Goal: Information Seeking & Learning: Learn about a topic

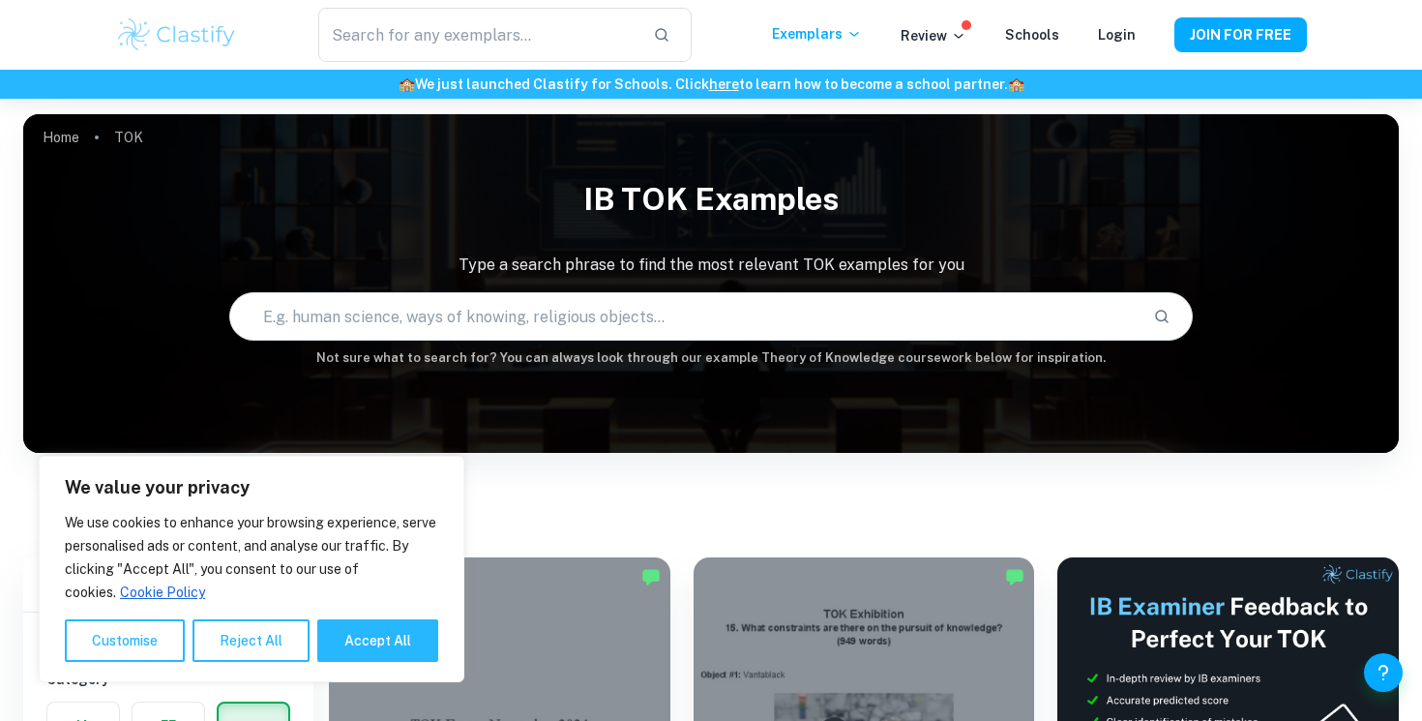
click at [537, 321] on input "text" at bounding box center [683, 316] width 907 height 54
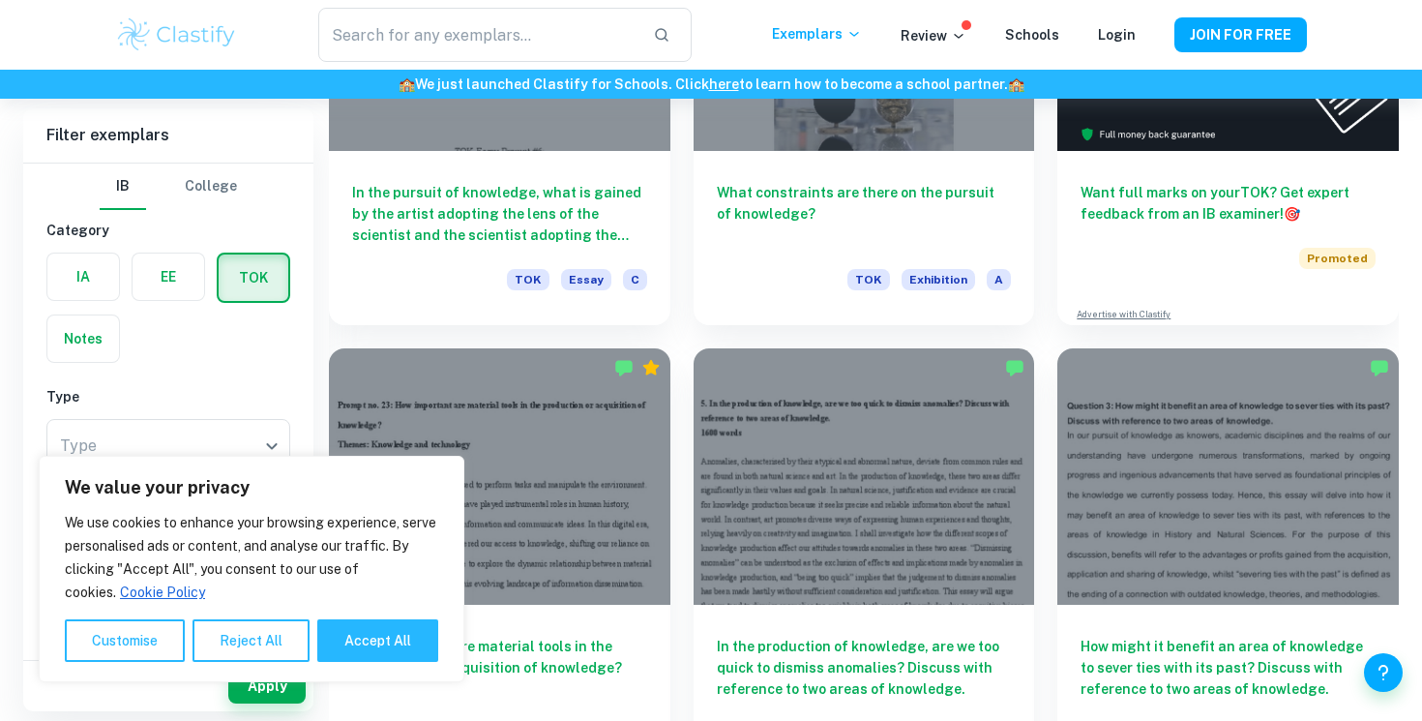
scroll to position [672, 0]
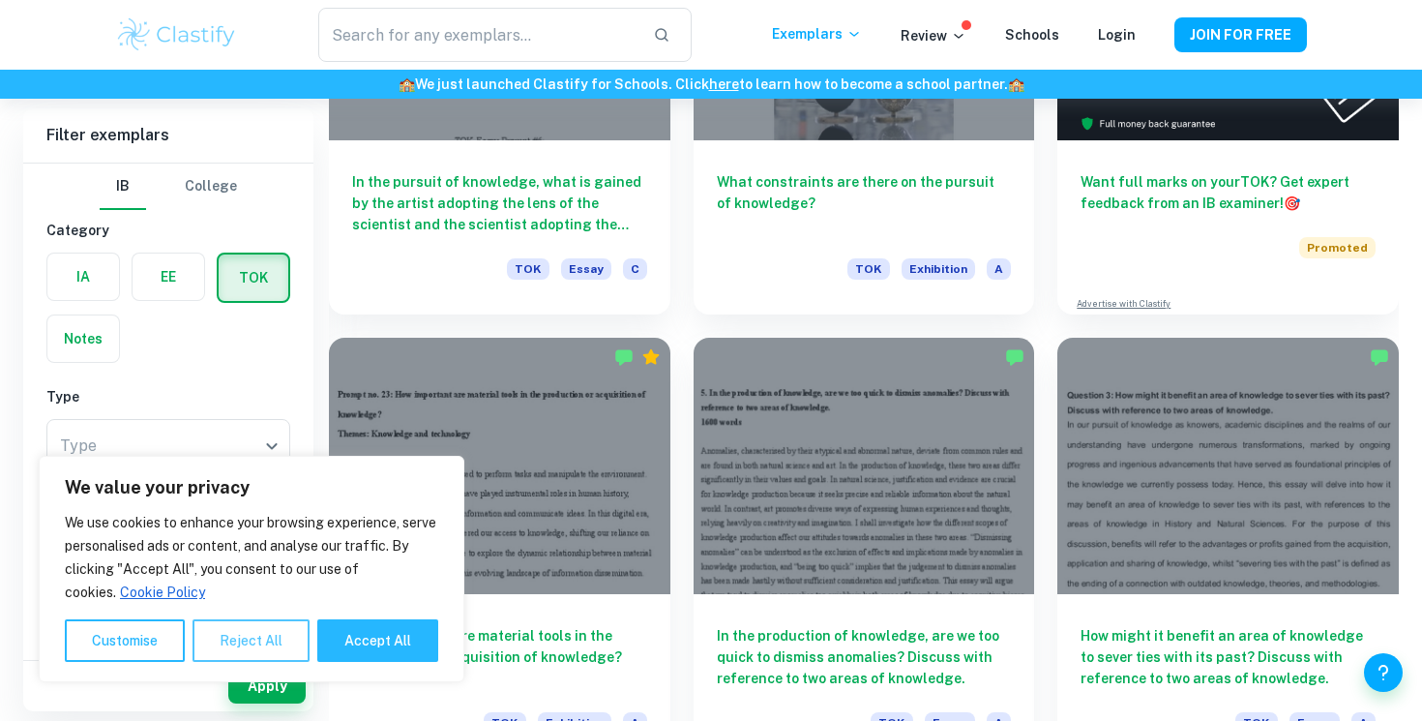
click at [235, 631] on button "Reject All" at bounding box center [251, 640] width 117 height 43
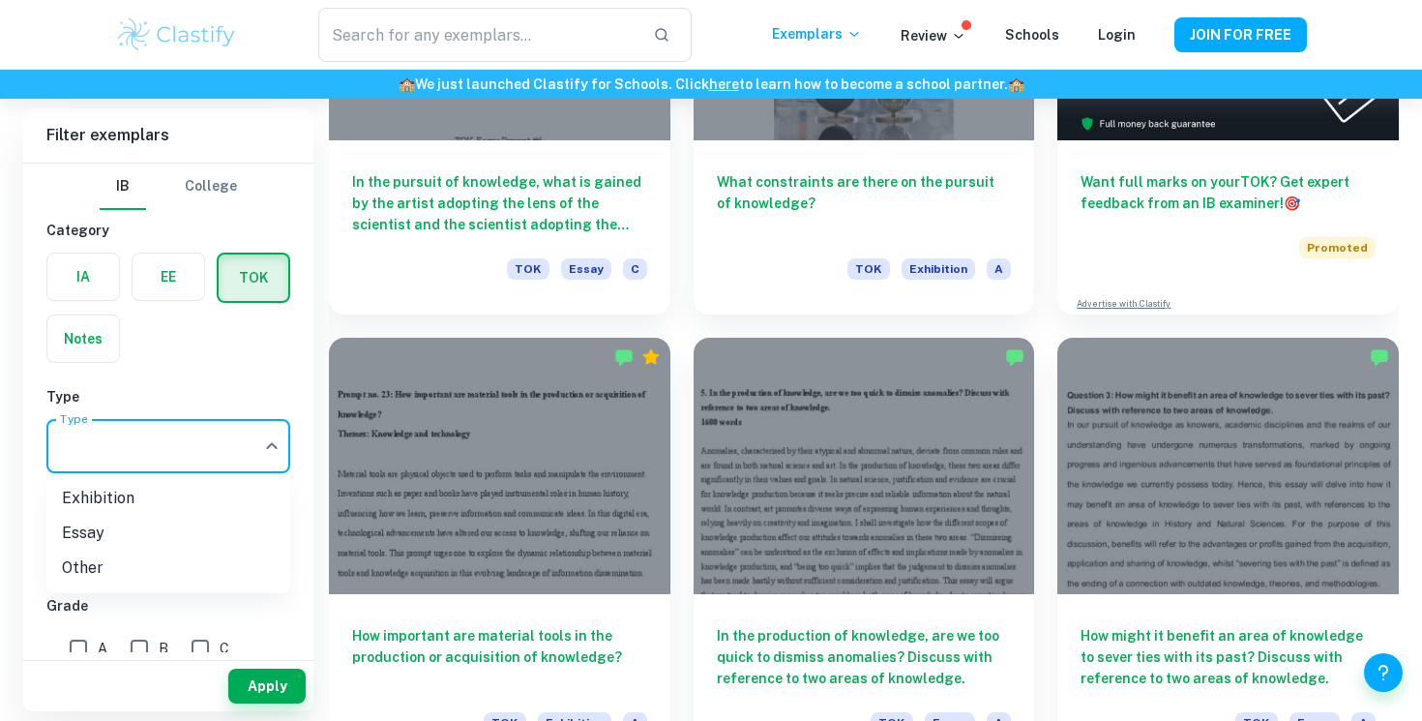
click at [259, 315] on div at bounding box center [711, 360] width 1422 height 721
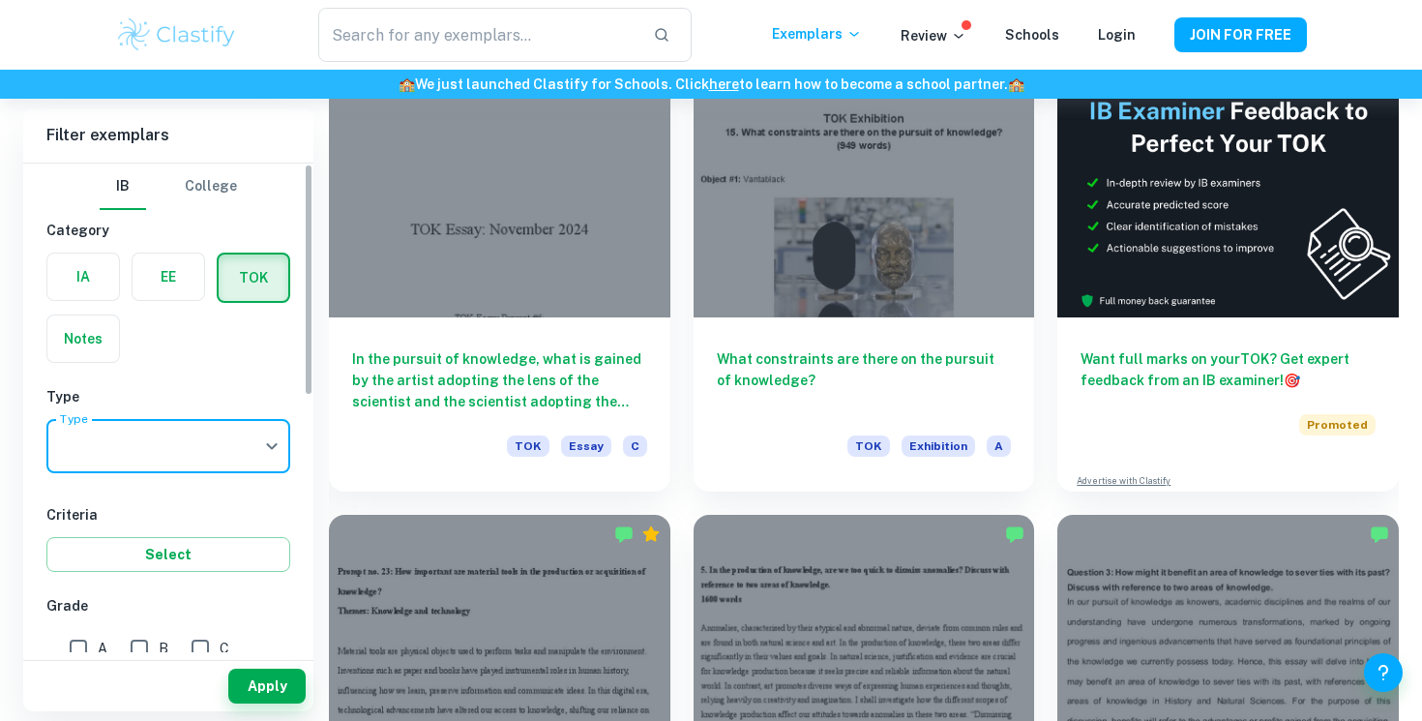
scroll to position [98, 0]
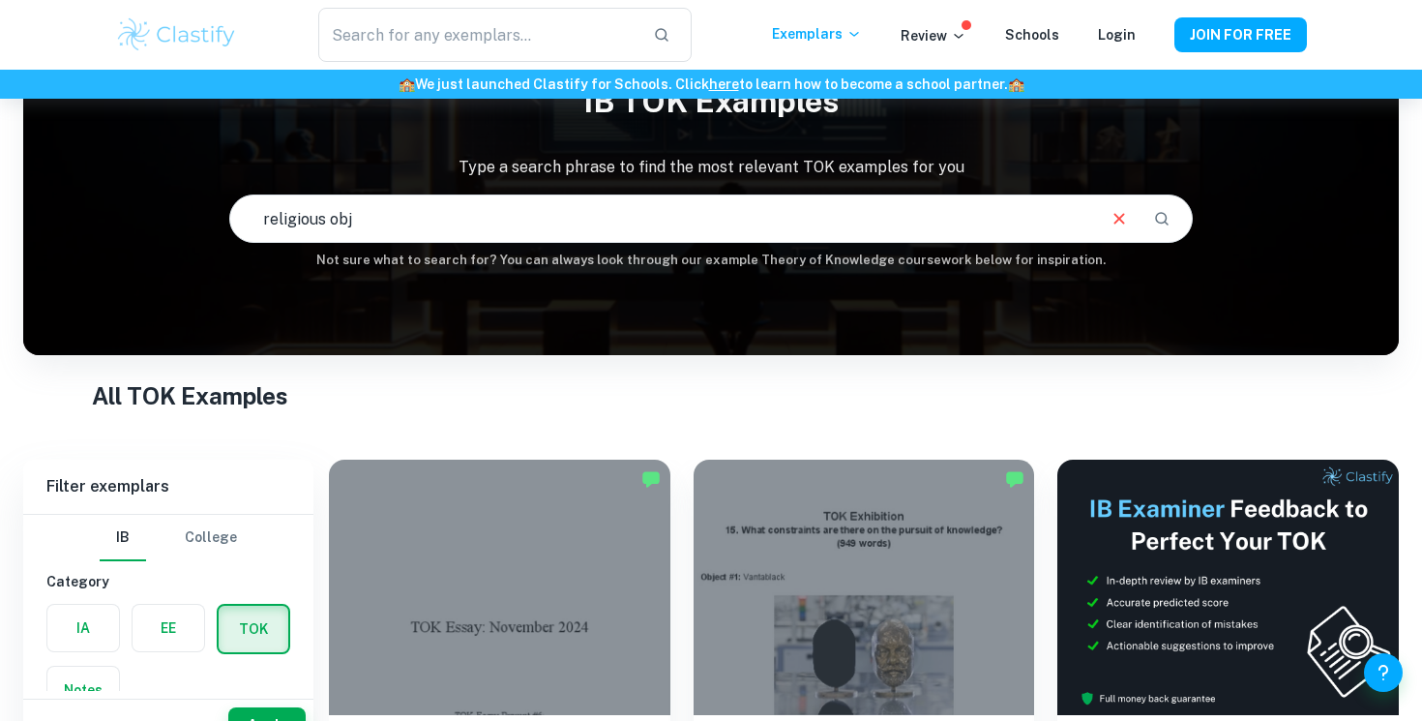
click at [741, 225] on input "religious obj" at bounding box center [661, 219] width 862 height 54
type input "religious object"
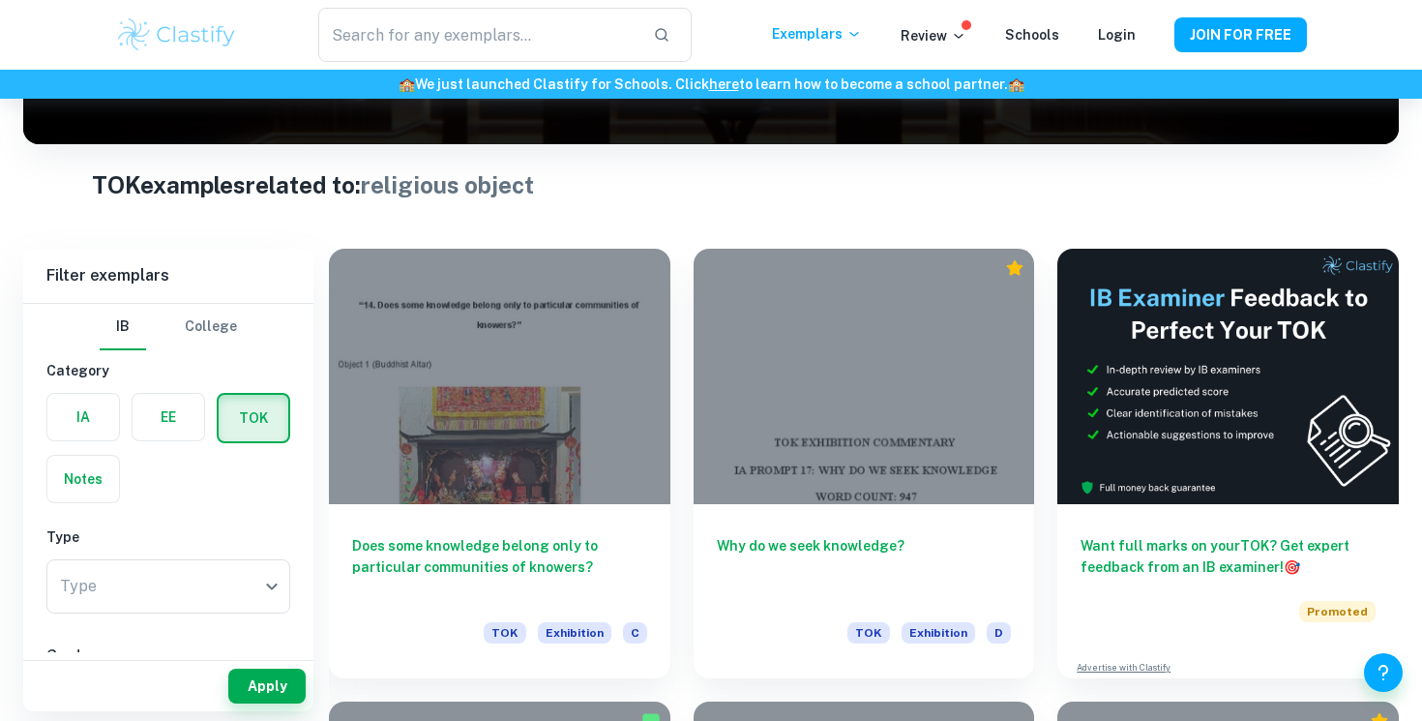
scroll to position [310, 0]
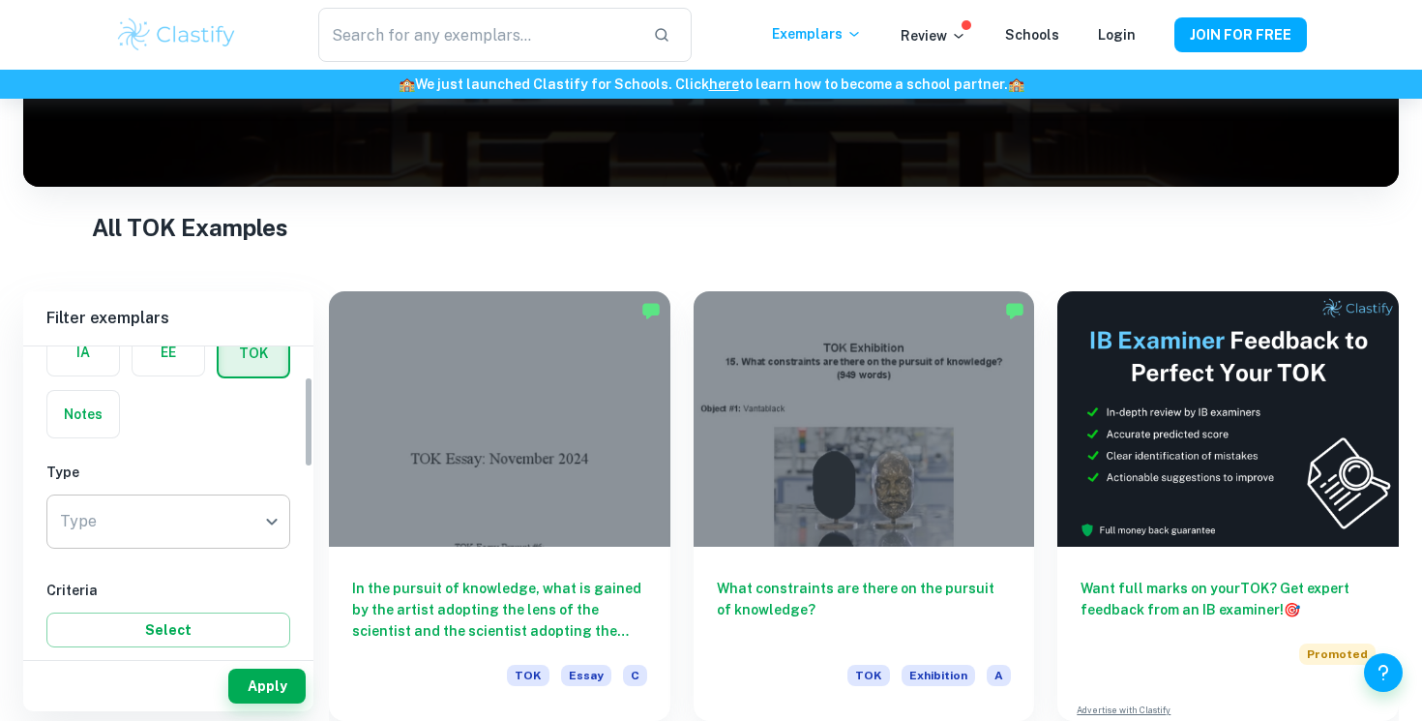
scroll to position [104, 0]
click at [249, 544] on body "We value your privacy We use cookies to enhance your browsing experience, serve…" at bounding box center [711, 193] width 1422 height 721
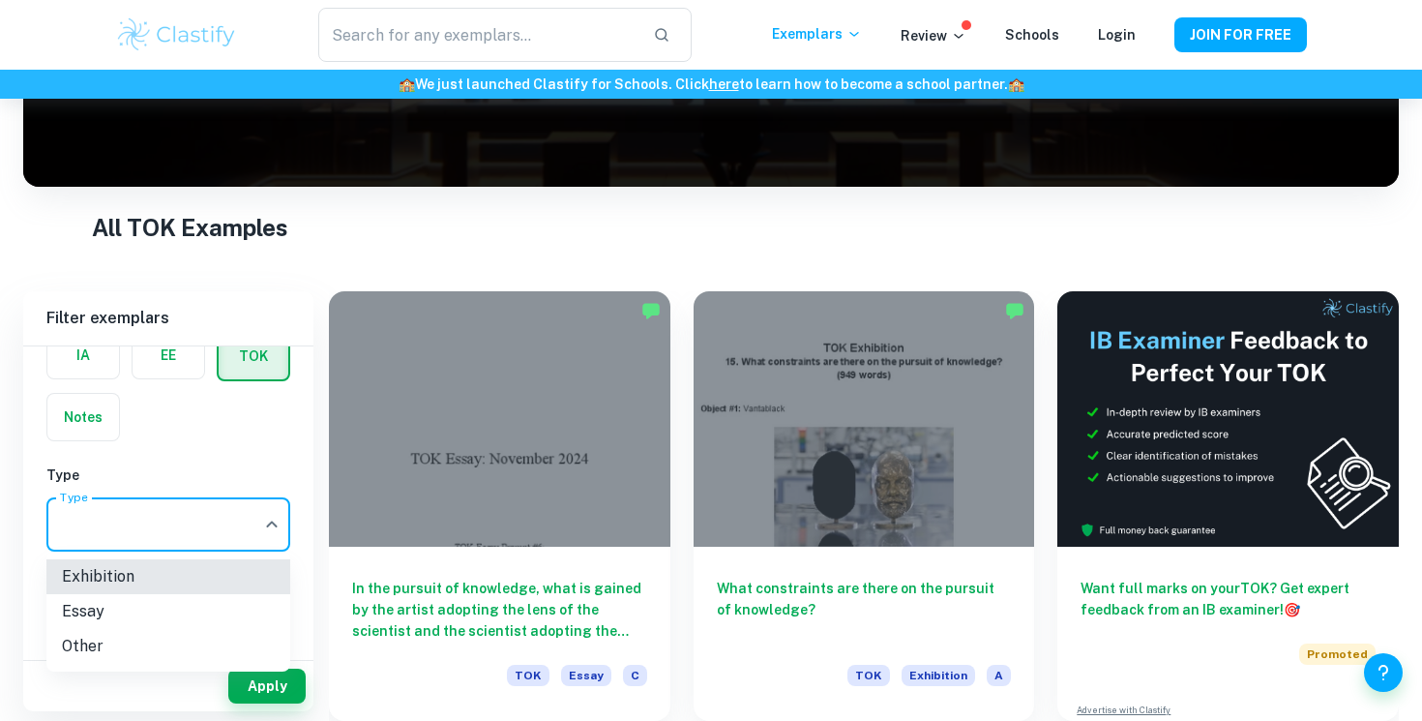
click at [249, 544] on div at bounding box center [711, 360] width 1422 height 721
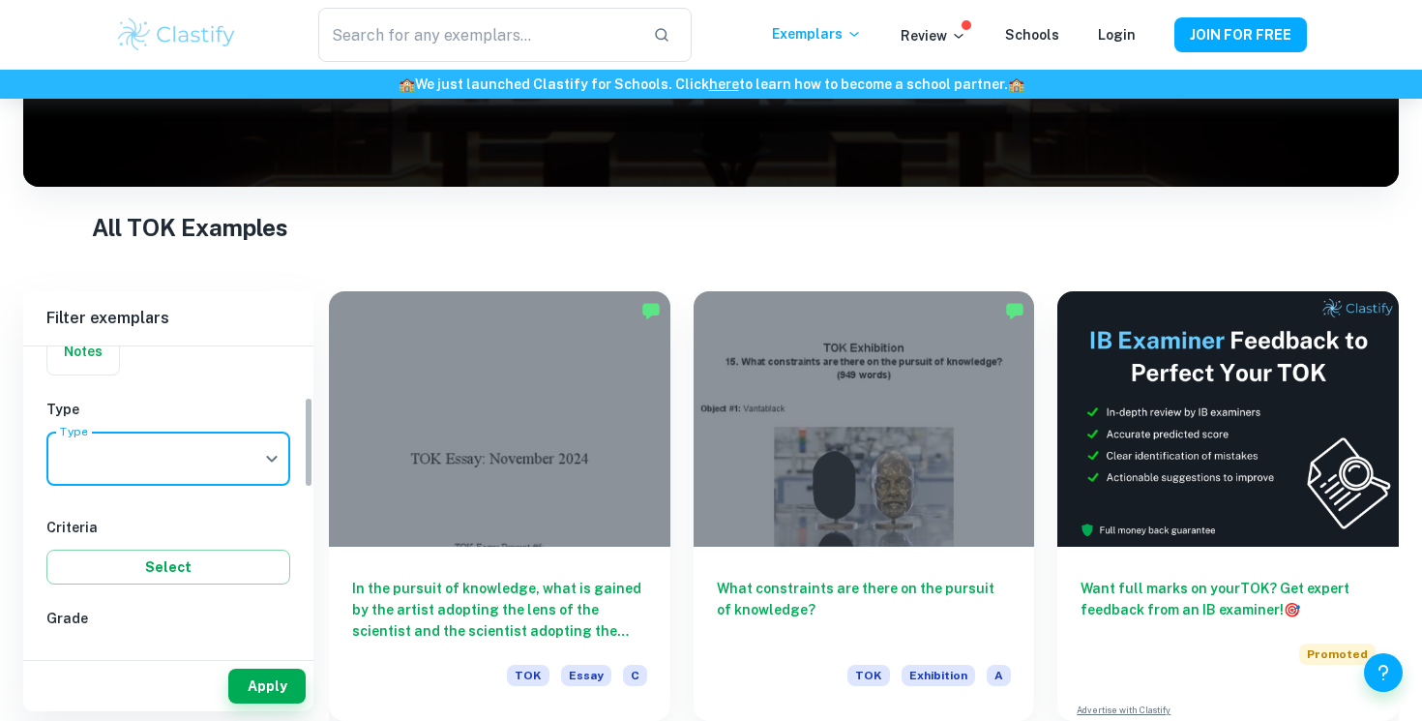
scroll to position [221, 0]
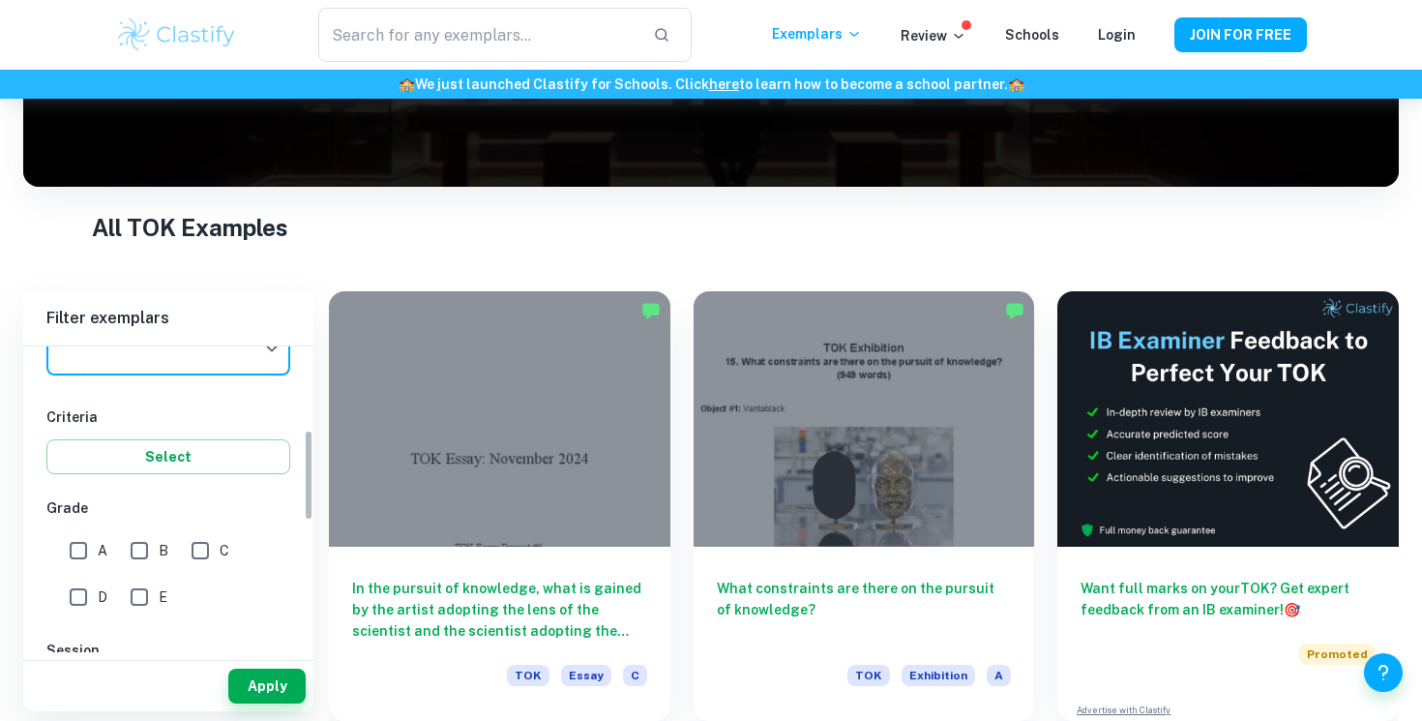
click at [141, 596] on input "E" at bounding box center [139, 597] width 39 height 39
checkbox input "true"
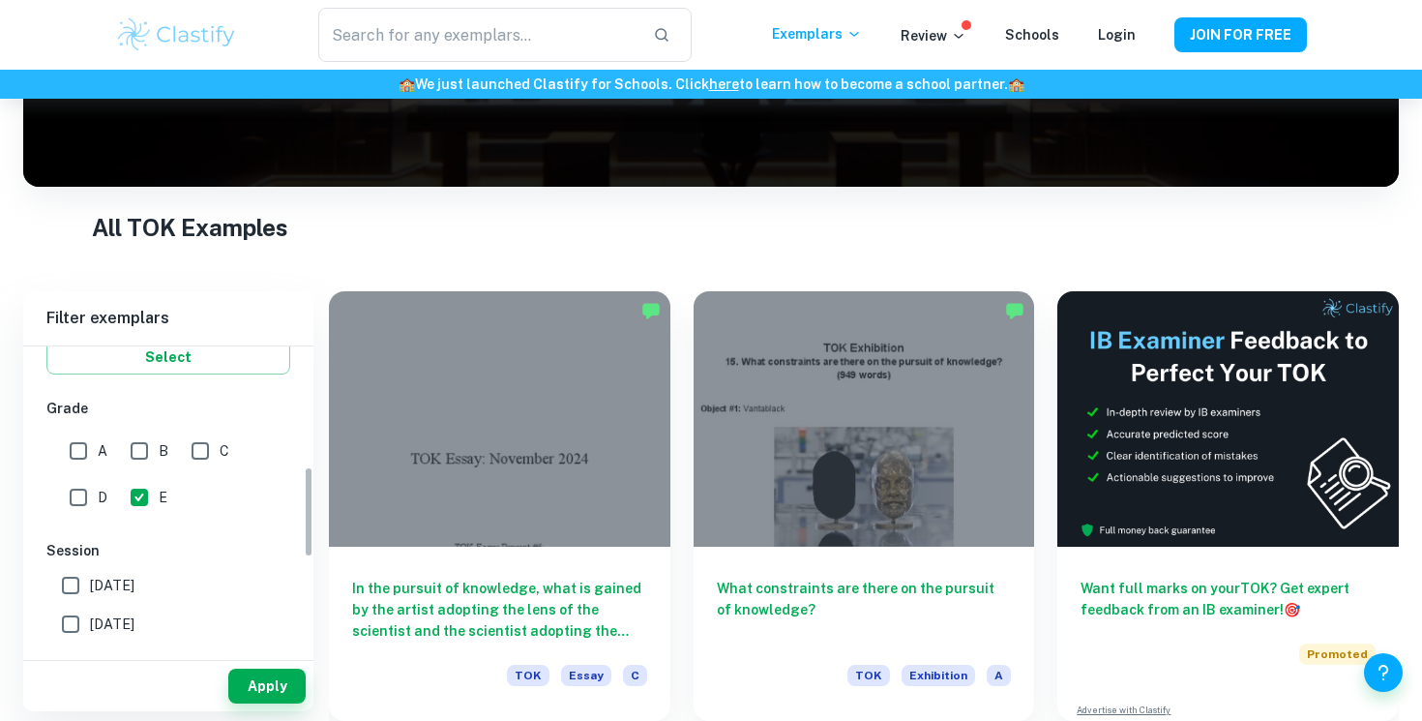
scroll to position [432, 0]
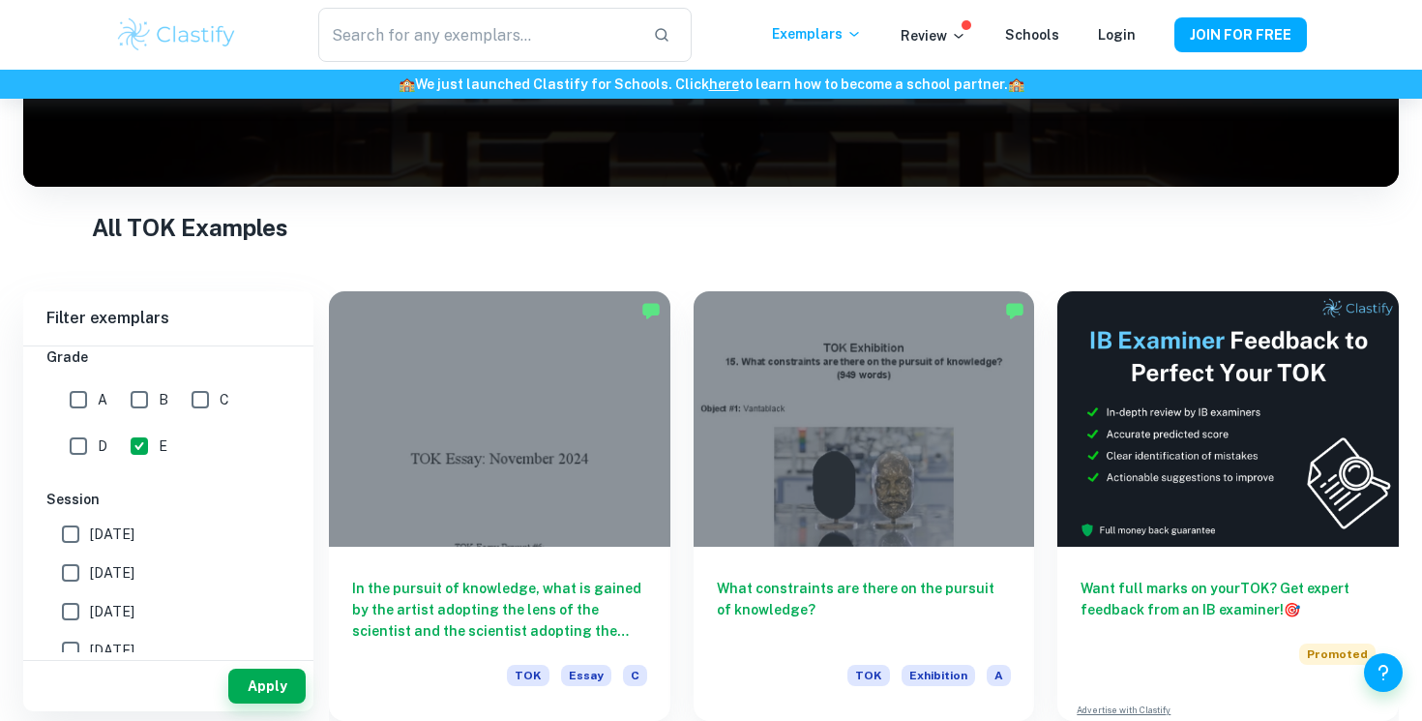
click at [115, 531] on span "[DATE]" at bounding box center [112, 533] width 45 height 21
click at [90, 531] on input "[DATE]" at bounding box center [70, 534] width 39 height 39
checkbox input "true"
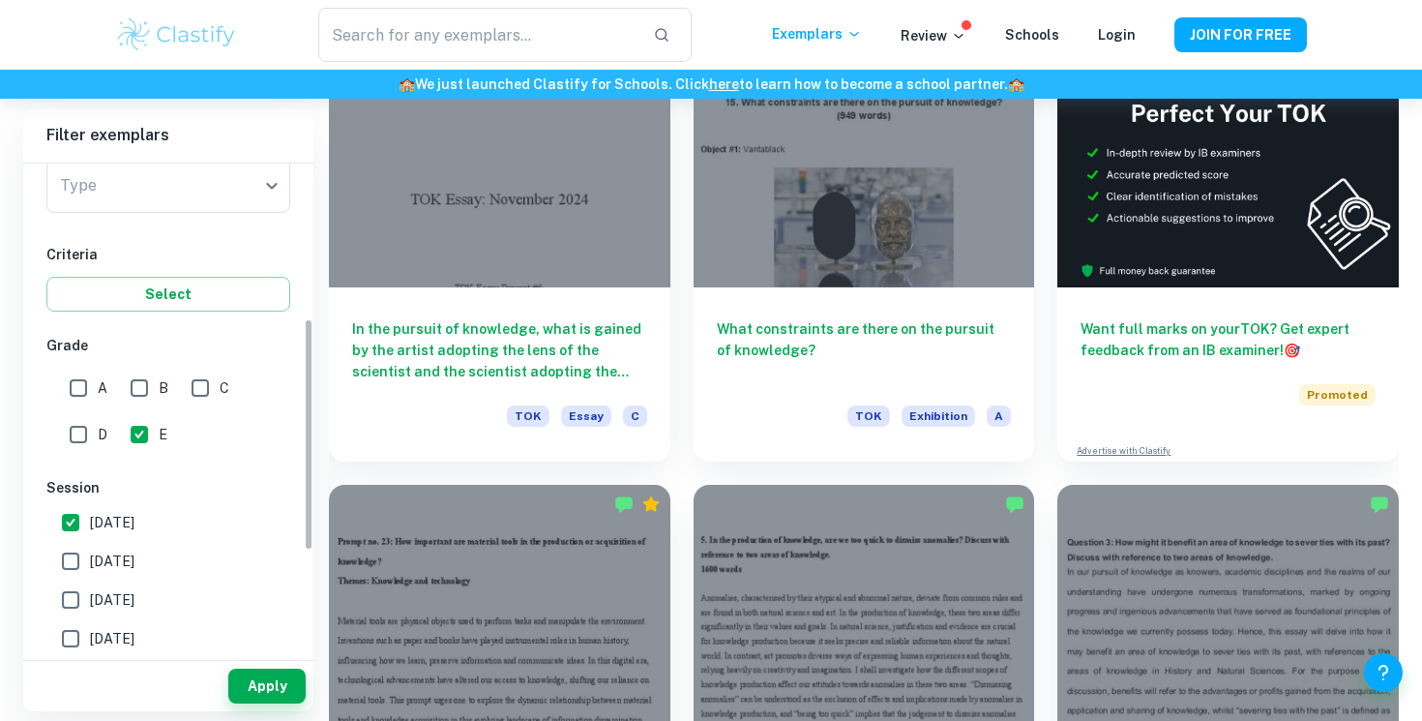
scroll to position [0, 0]
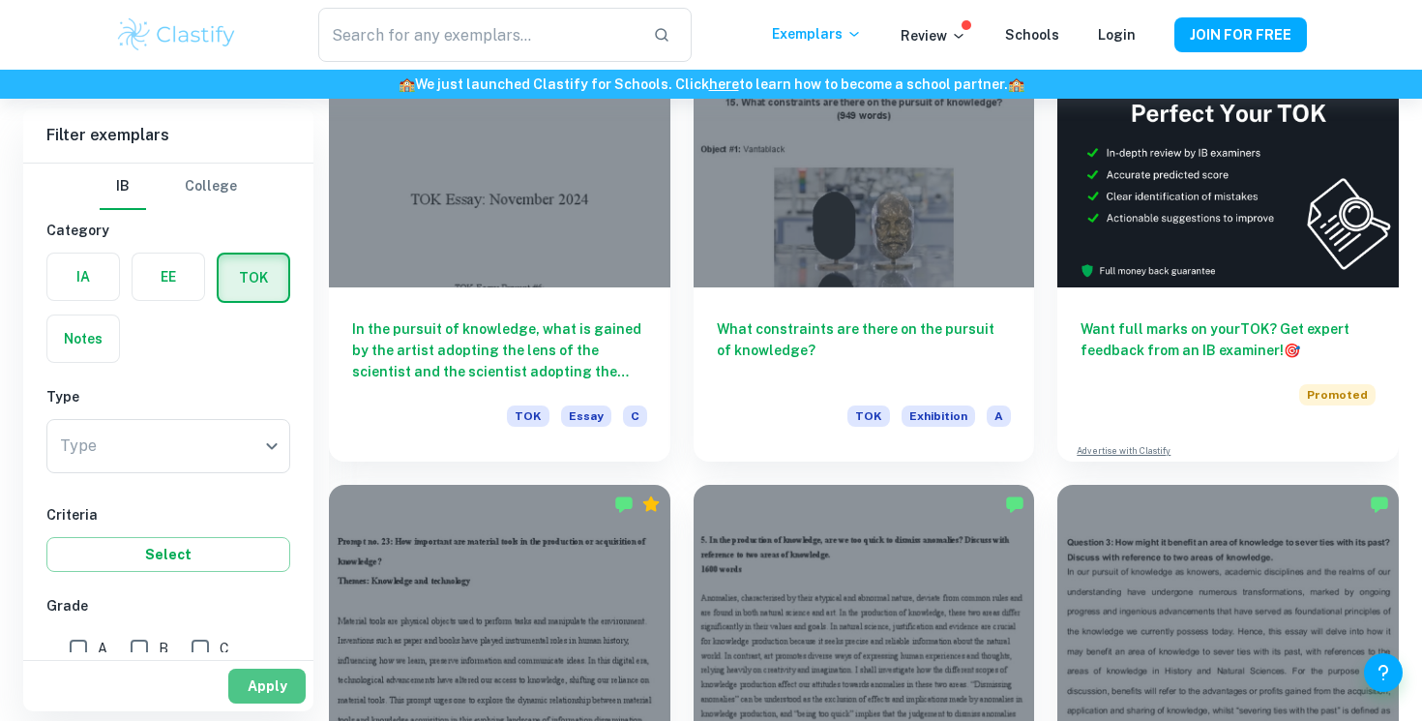
click at [282, 687] on button "Apply" at bounding box center [266, 686] width 77 height 35
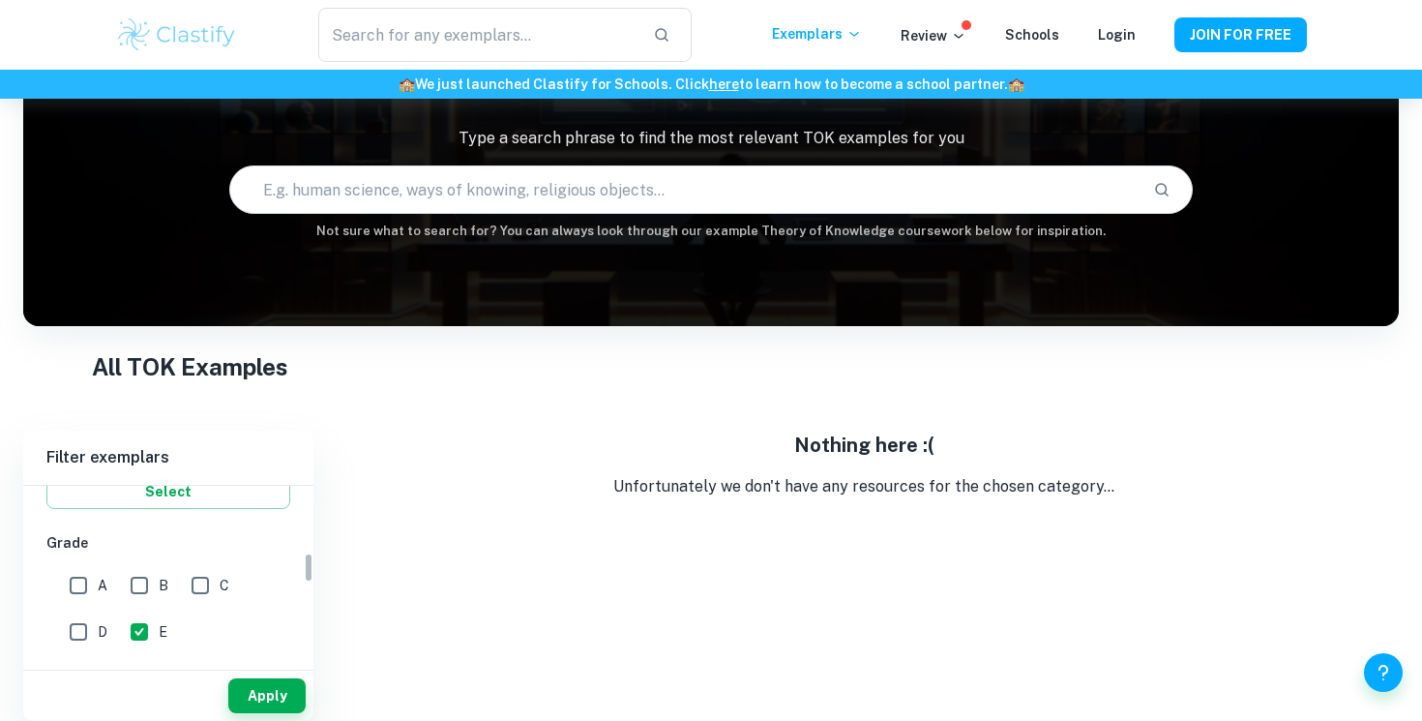
scroll to position [396, 0]
click at [80, 615] on input "D" at bounding box center [78, 621] width 39 height 39
checkbox input "true"
click at [271, 690] on button "Apply" at bounding box center [266, 695] width 77 height 35
click at [194, 575] on input "C" at bounding box center [200, 574] width 39 height 39
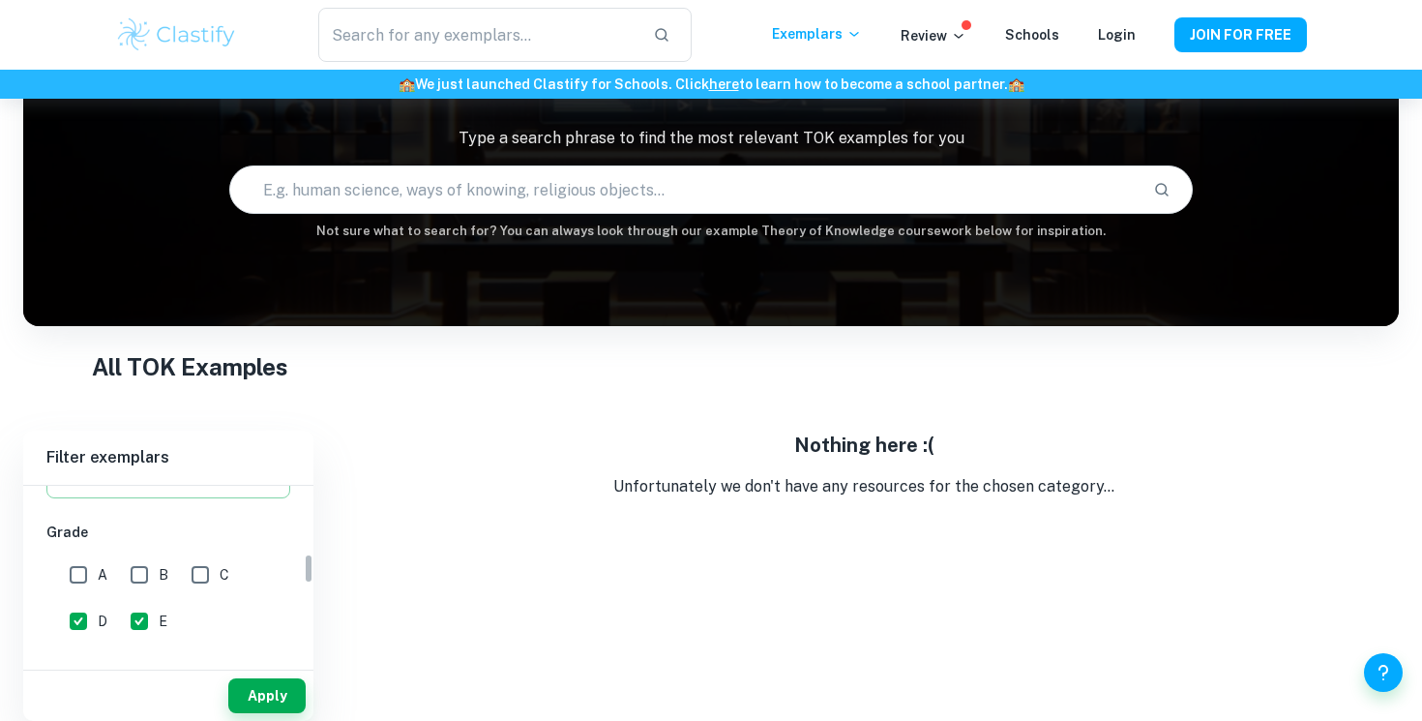
checkbox input "true"
click at [264, 687] on button "Apply" at bounding box center [266, 695] width 77 height 35
click at [134, 566] on input "B" at bounding box center [139, 574] width 39 height 39
click at [271, 690] on button "Apply" at bounding box center [266, 695] width 77 height 35
click at [135, 567] on input "B" at bounding box center [139, 574] width 39 height 39
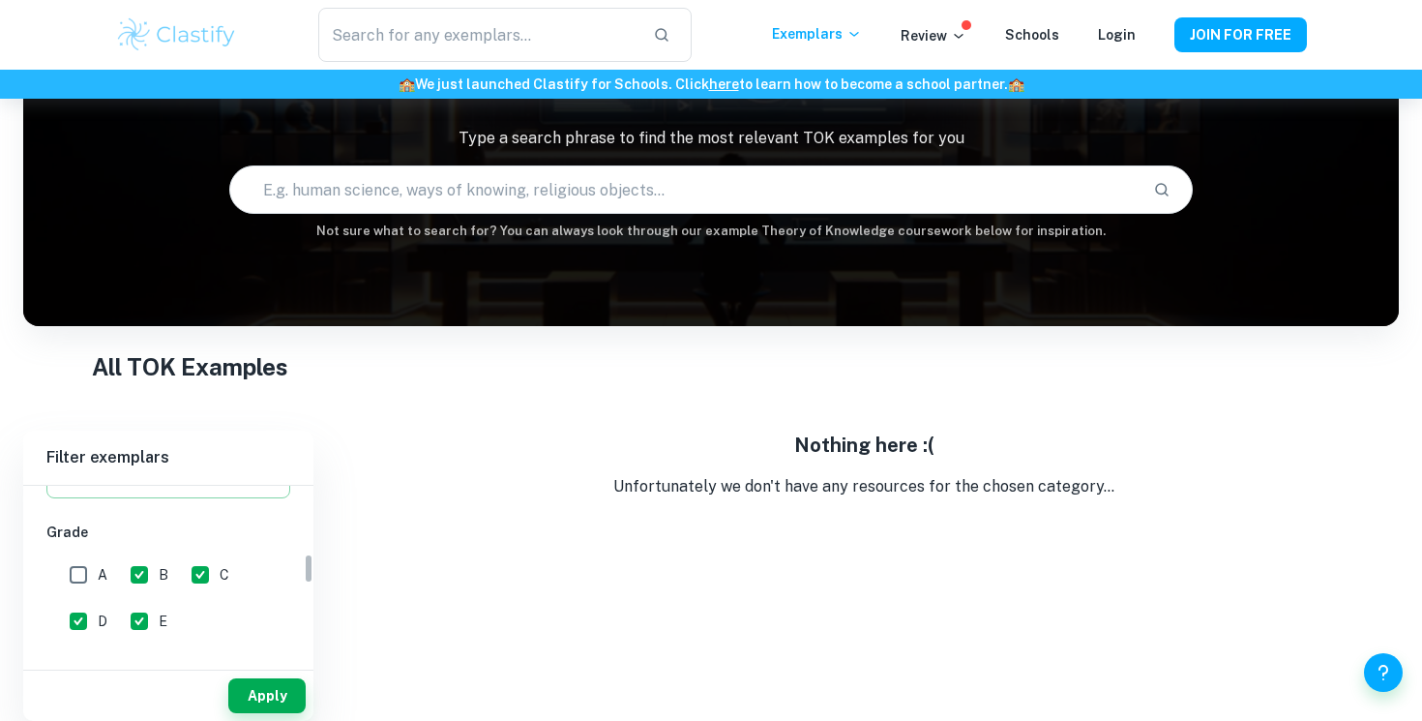
checkbox input "false"
click at [194, 566] on input "C" at bounding box center [200, 574] width 39 height 39
checkbox input "false"
click at [269, 696] on button "Apply" at bounding box center [266, 695] width 77 height 35
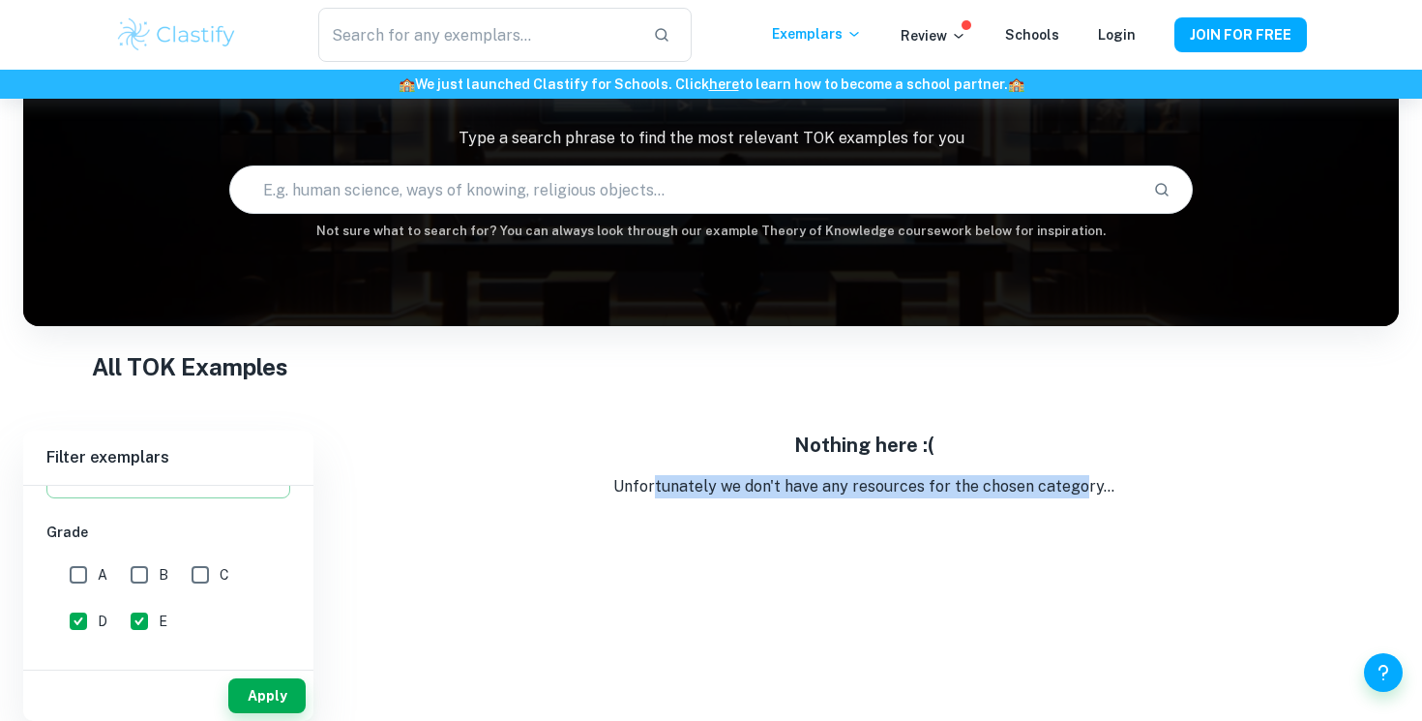
drag, startPoint x: 661, startPoint y: 482, endPoint x: 1088, endPoint y: 485, distance: 427.6
click at [1088, 485] on p "Unfortunately we don't have any resources for the chosen category..." at bounding box center [864, 486] width 1070 height 23
click at [136, 615] on input "E" at bounding box center [139, 621] width 39 height 39
checkbox input "false"
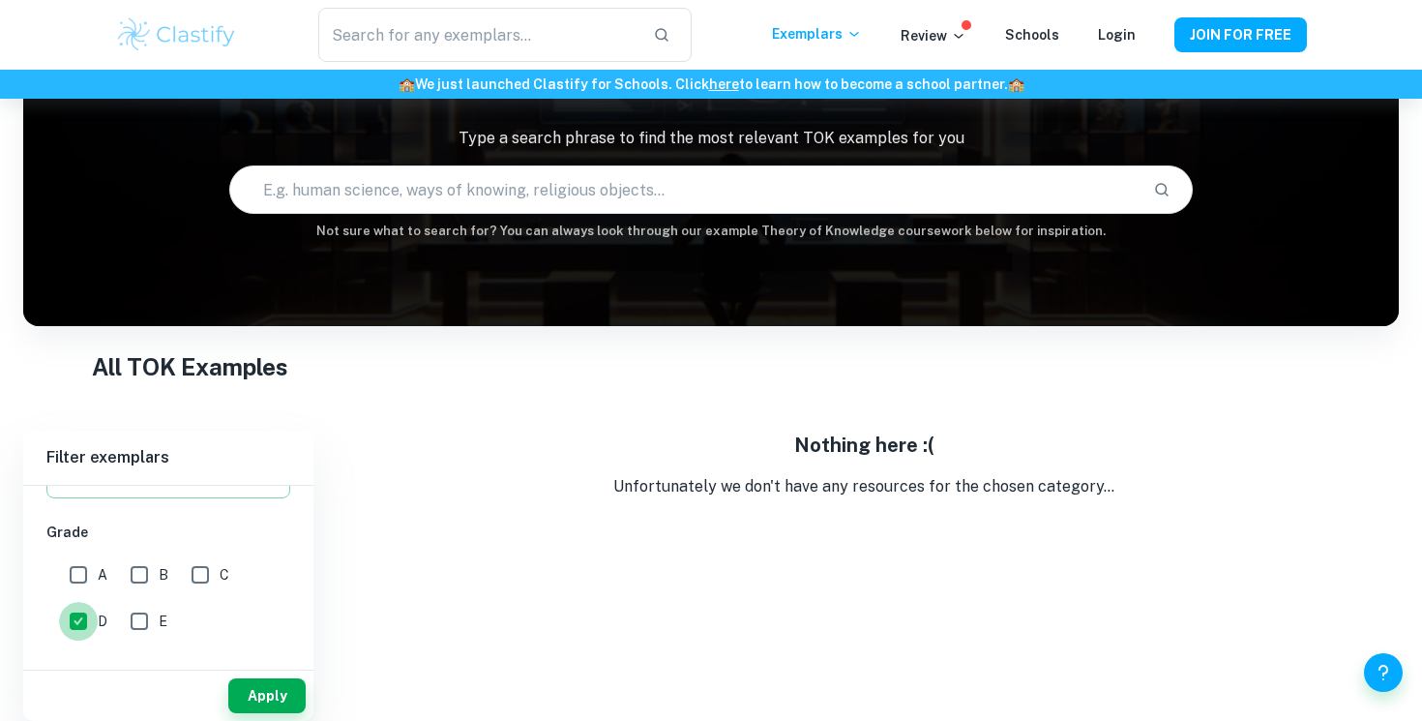
click at [87, 615] on input "D" at bounding box center [78, 621] width 39 height 39
checkbox input "false"
click at [82, 573] on input "A" at bounding box center [78, 574] width 39 height 39
checkbox input "true"
click at [284, 690] on button "Apply" at bounding box center [266, 695] width 77 height 35
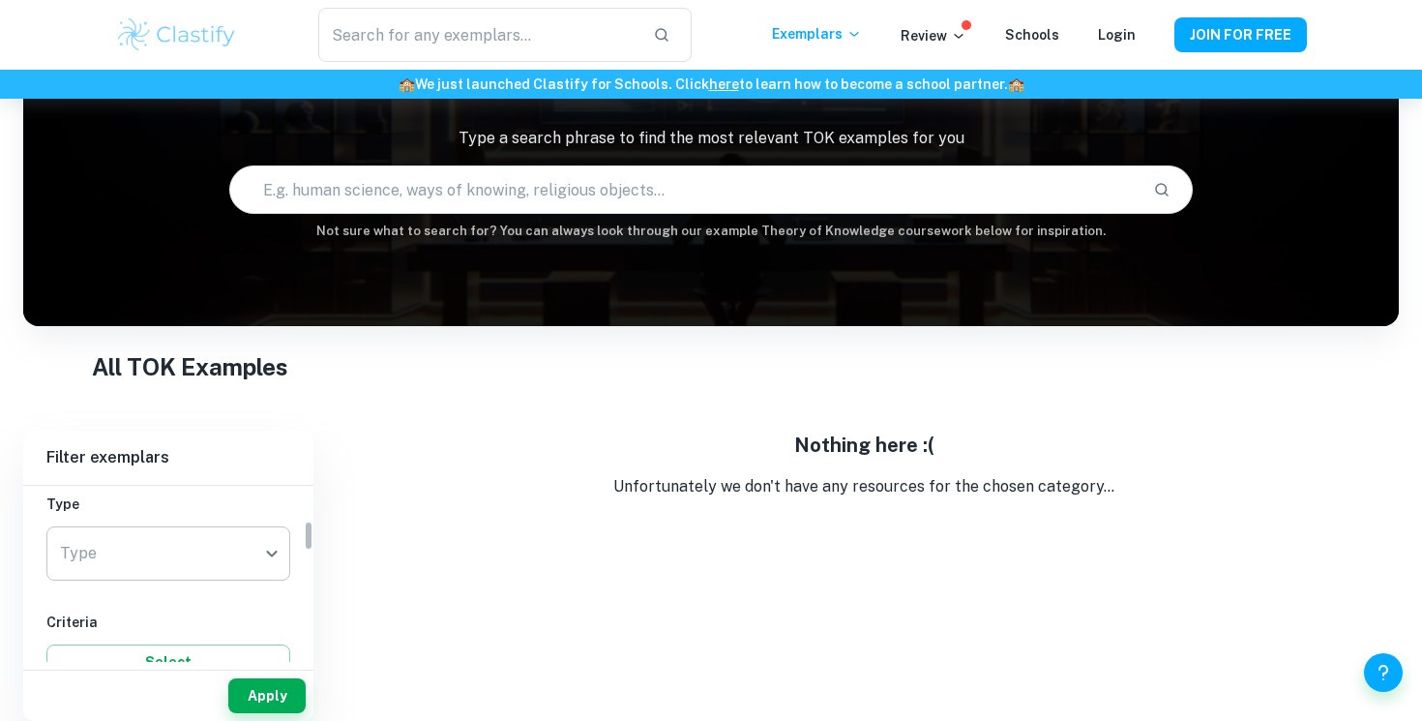
scroll to position [220, 0]
click at [190, 533] on body "We value your privacy We use cookies to enhance your browsing experience, serve…" at bounding box center [711, 332] width 1422 height 721
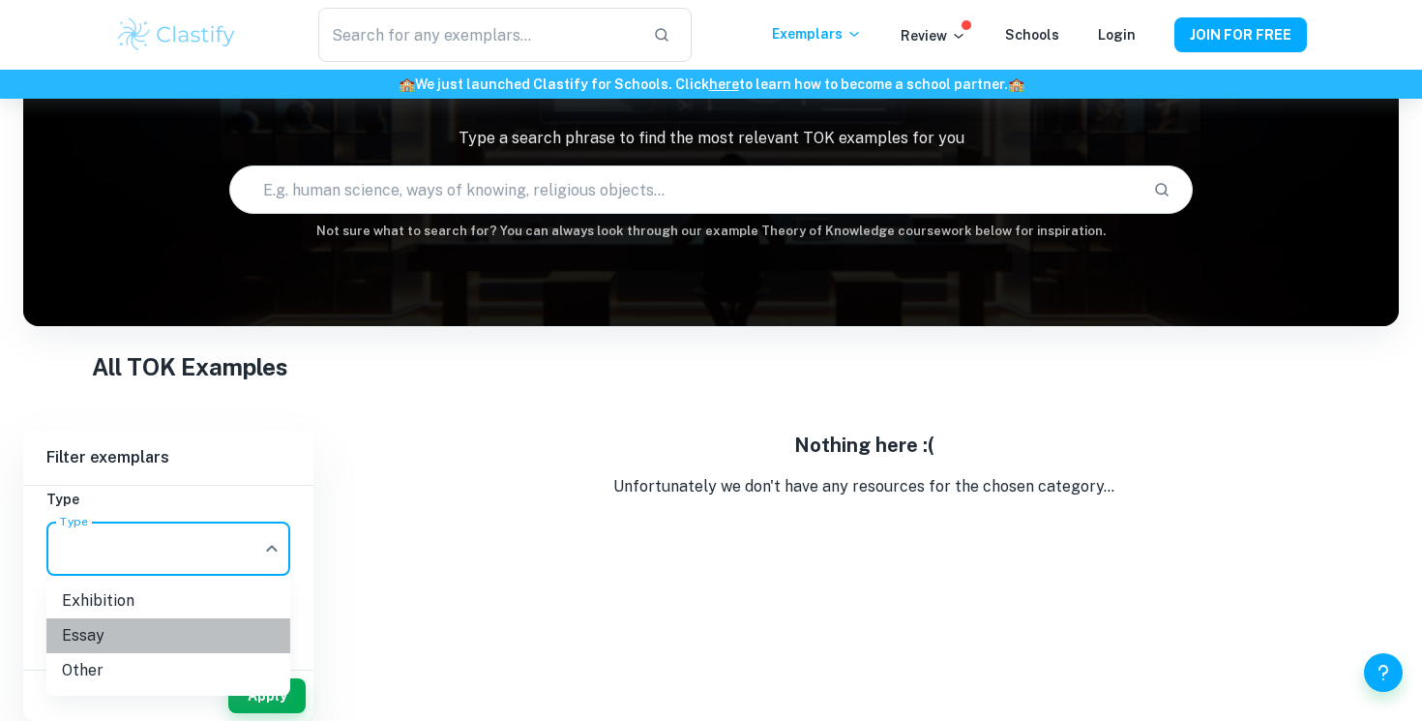
click at [116, 630] on li "Essay" at bounding box center [168, 635] width 244 height 35
click at [222, 564] on body "We value your privacy We use cookies to enhance your browsing experience, serve…" at bounding box center [711, 332] width 1422 height 721
click at [193, 606] on li "Exhibition" at bounding box center [168, 600] width 244 height 35
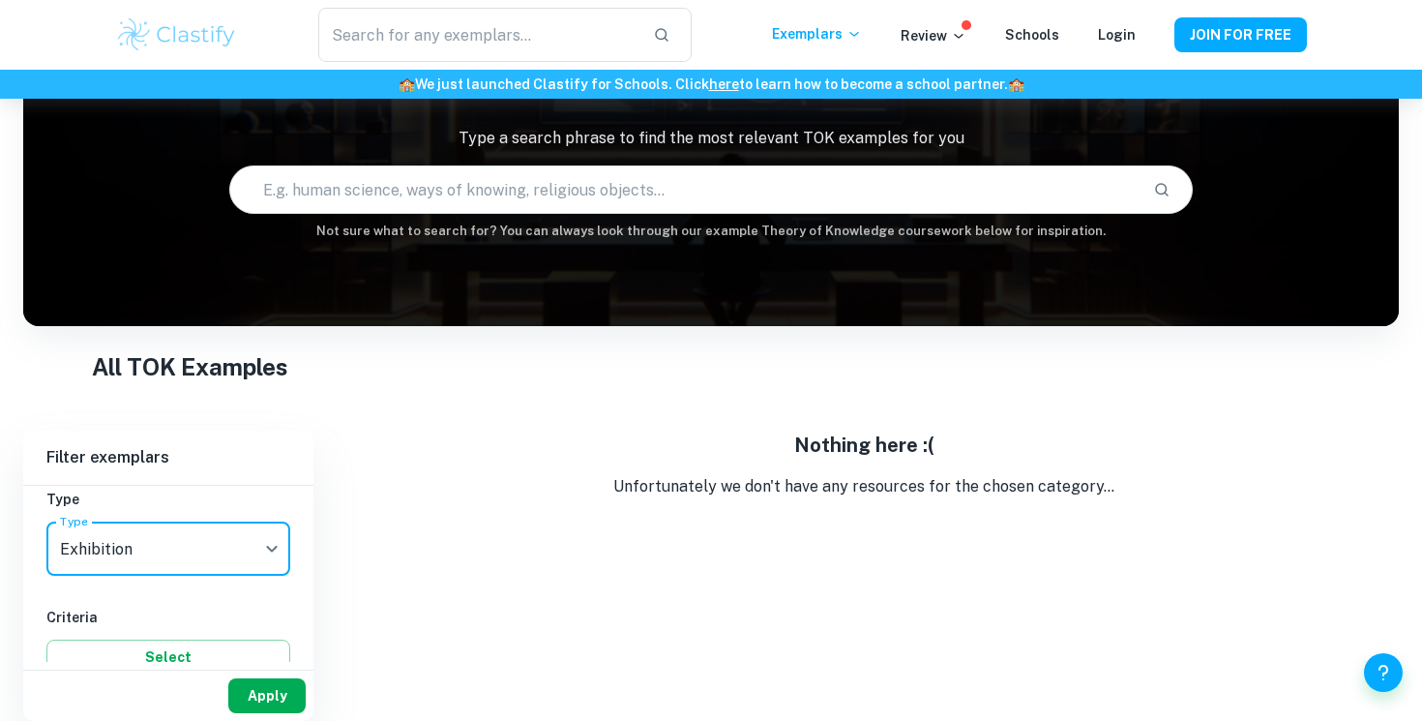
click at [250, 702] on button "Apply" at bounding box center [266, 695] width 77 height 35
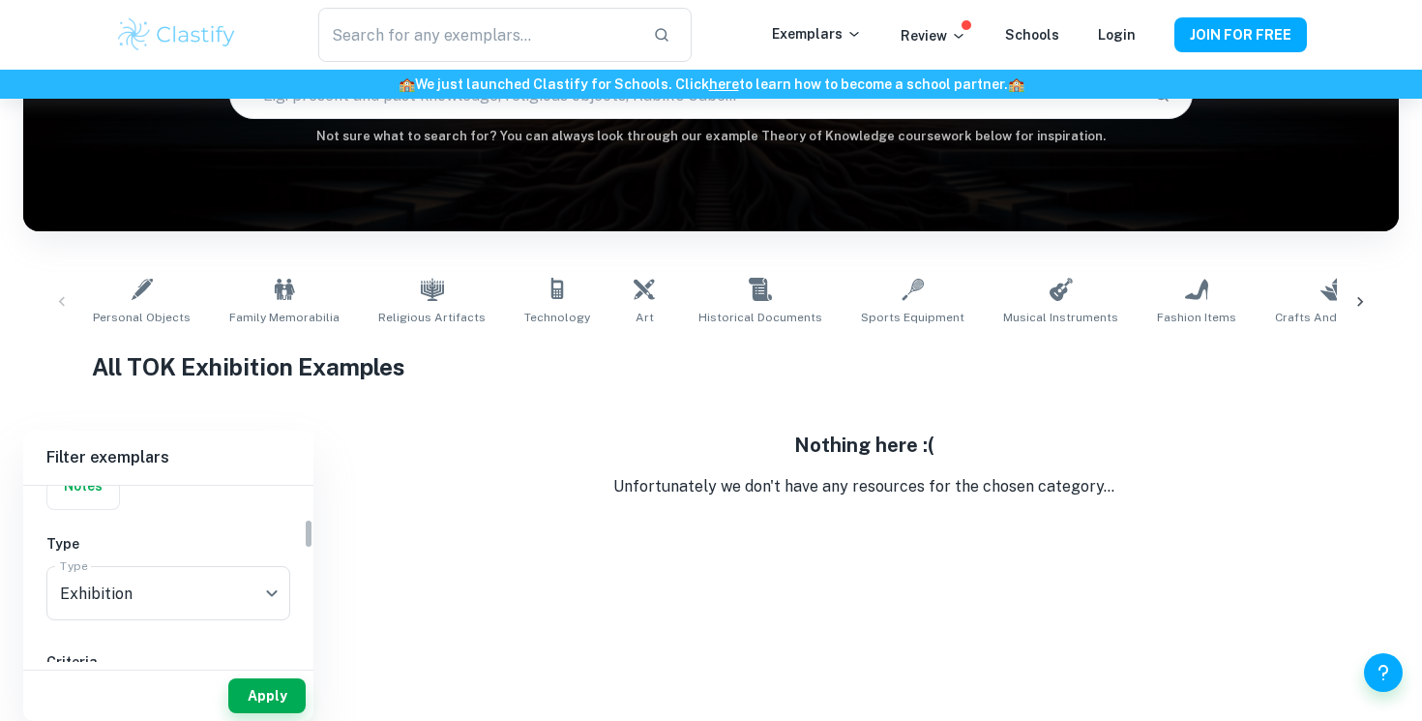
scroll to position [194, 0]
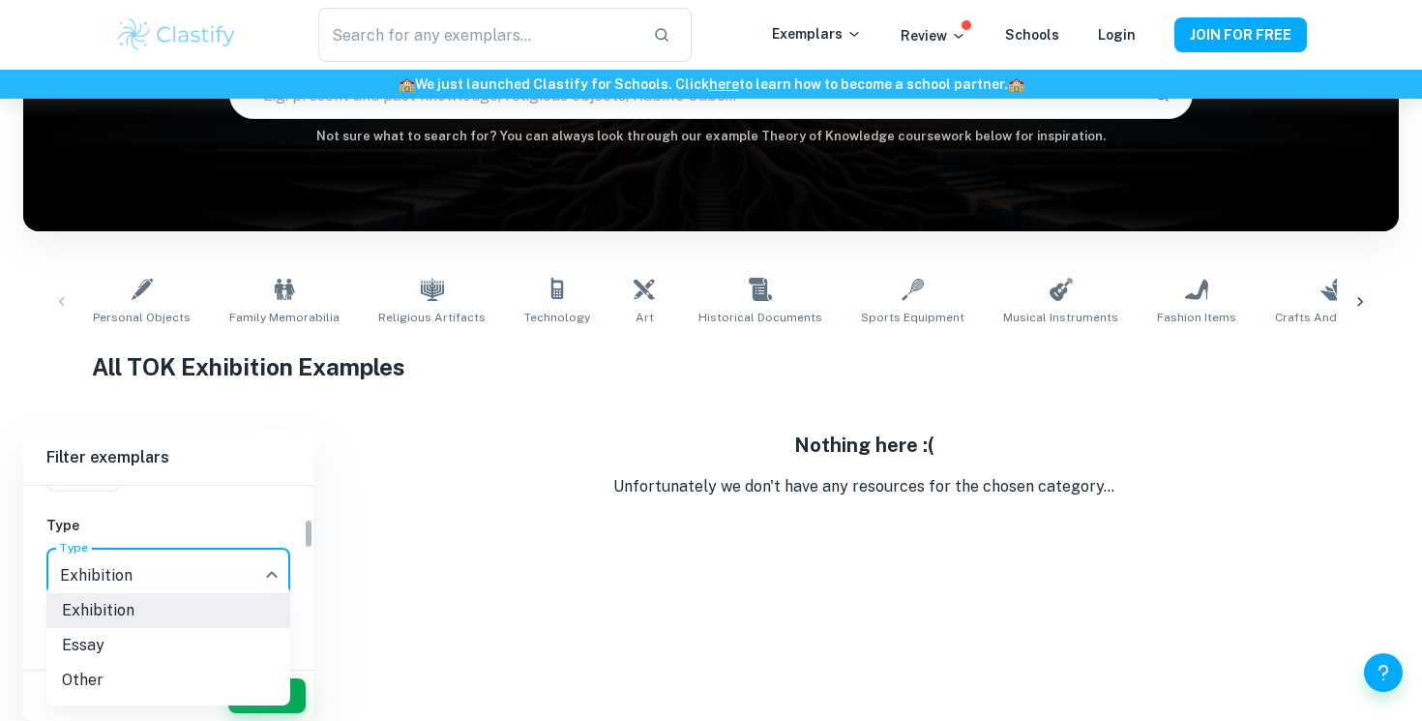
click at [212, 571] on body "We value your privacy We use cookies to enhance your browsing experience, serve…" at bounding box center [711, 237] width 1422 height 721
click at [242, 543] on div at bounding box center [711, 360] width 1422 height 721
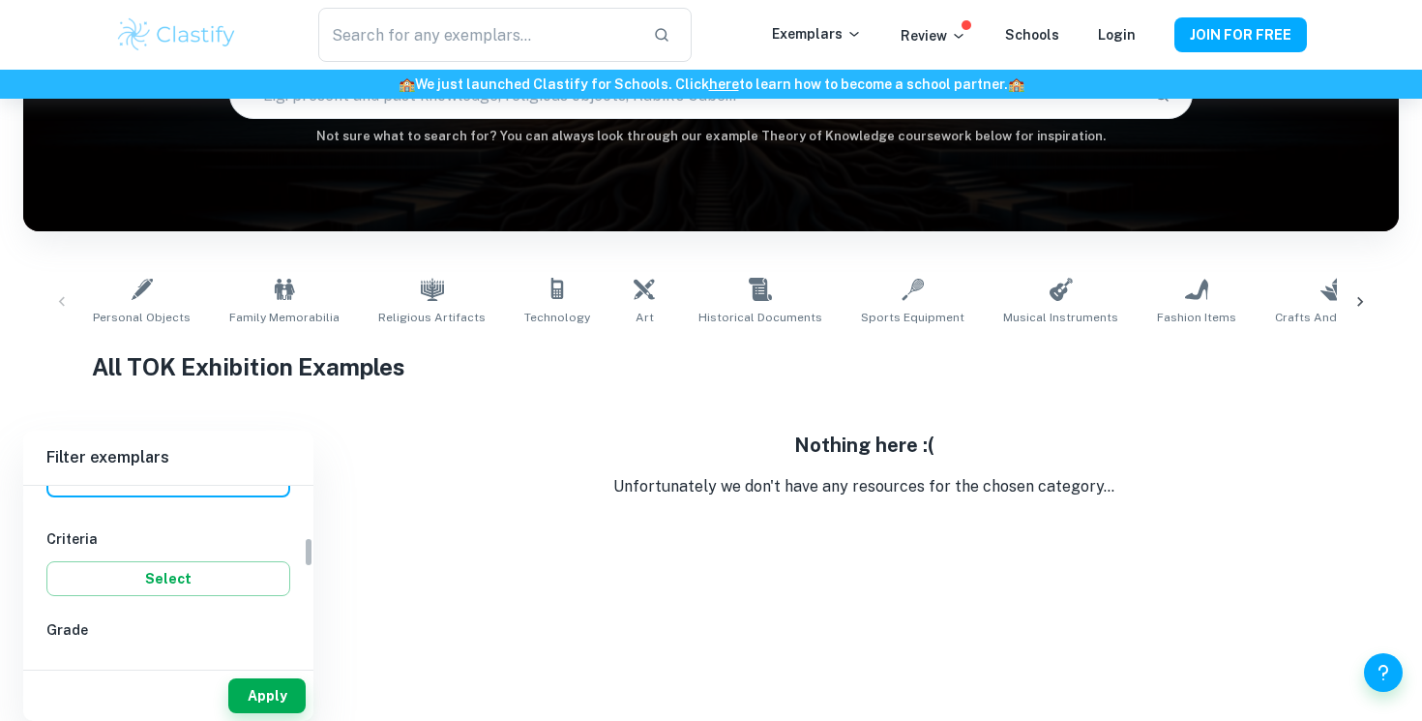
scroll to position [305, 0]
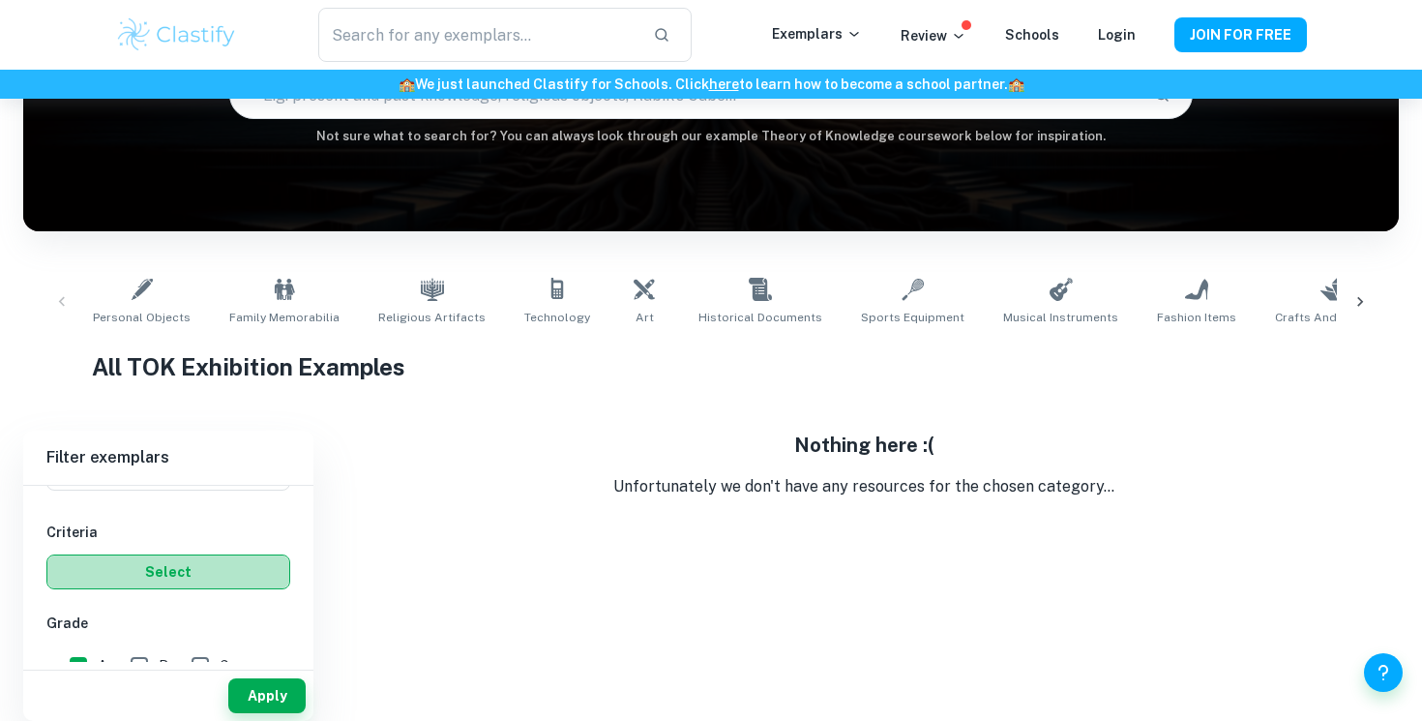
click at [220, 564] on button "Select" at bounding box center [168, 571] width 244 height 35
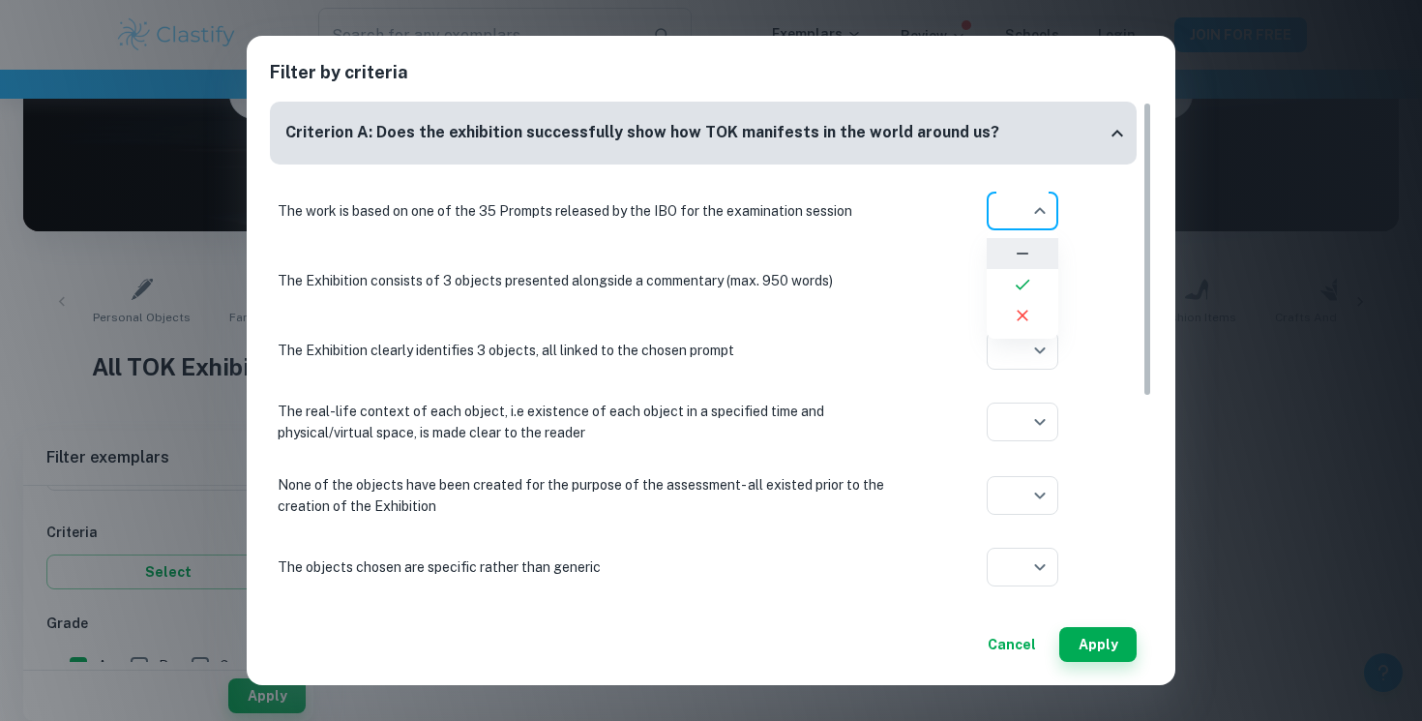
click at [1013, 215] on body "We value your privacy We use cookies to enhance your browsing experience, serve…" at bounding box center [711, 237] width 1422 height 721
click at [1012, 279] on li at bounding box center [1023, 284] width 72 height 31
type input "yes"
click at [1016, 247] on div "The work is based on one of the 35 Prompts released by the IBO for the examinat…" at bounding box center [703, 535] width 867 height 703
click at [1016, 281] on body "We value your privacy We use cookies to enhance your browsing experience, serve…" at bounding box center [711, 237] width 1422 height 721
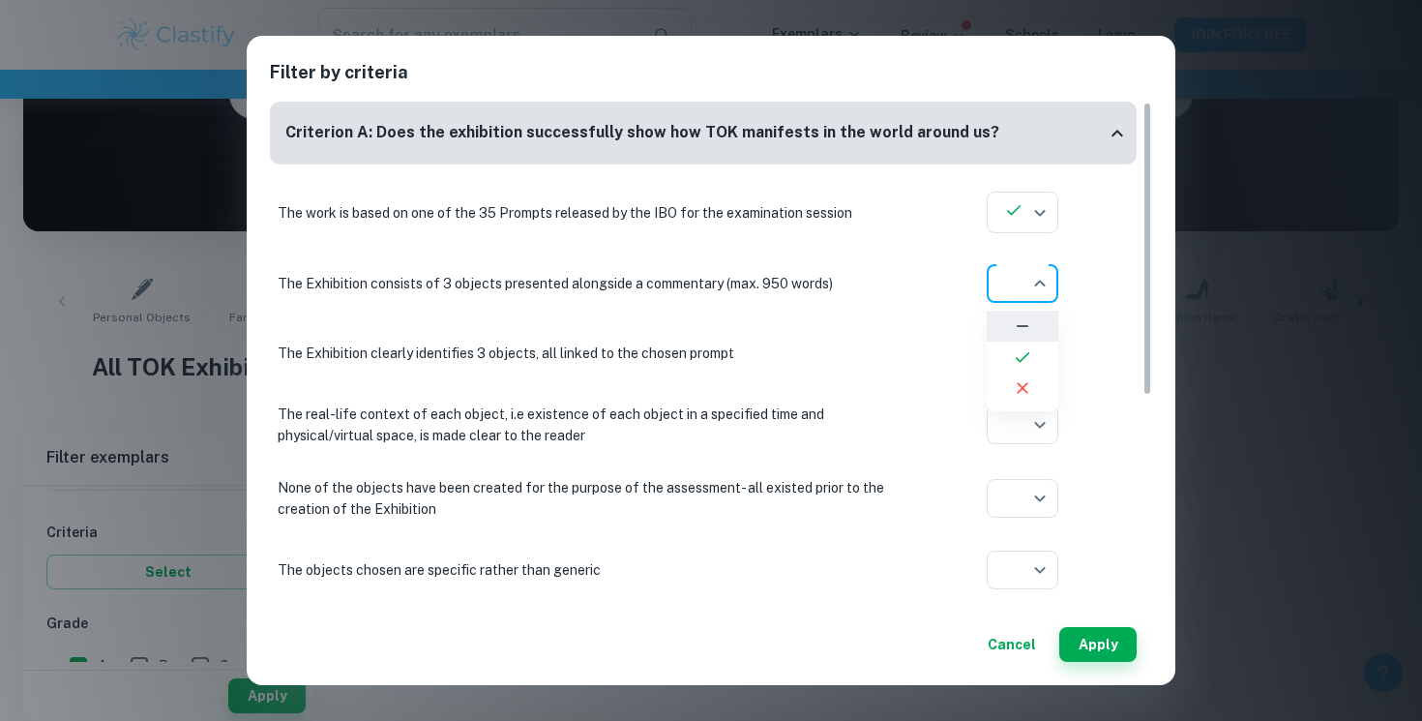
click at [1016, 352] on icon at bounding box center [1022, 356] width 19 height 19
type input "yes"
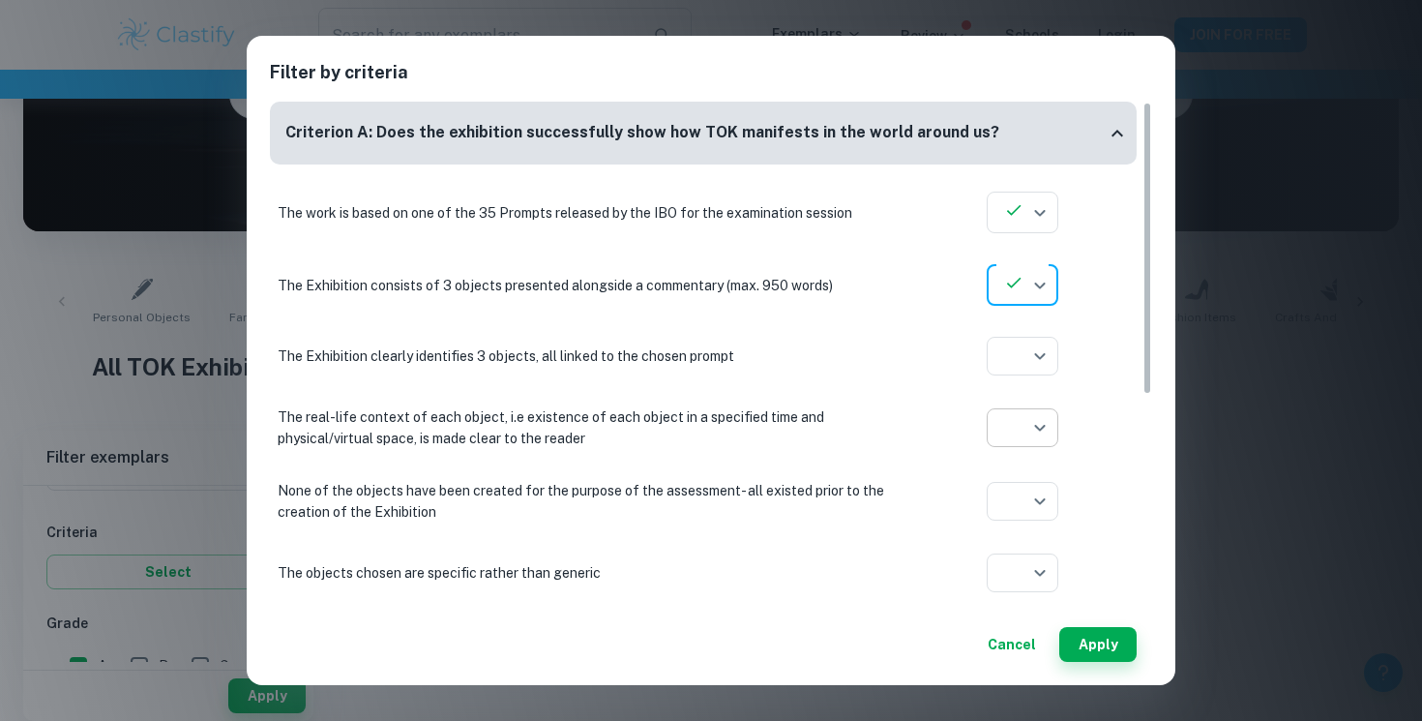
click at [1020, 409] on body "We value your privacy We use cookies to enhance your browsing experience, serve…" at bounding box center [711, 237] width 1422 height 721
click at [1015, 373] on div at bounding box center [711, 360] width 1422 height 721
click at [1015, 357] on body "We value your privacy We use cookies to enhance your browsing experience, serve…" at bounding box center [711, 237] width 1422 height 721
drag, startPoint x: 1012, startPoint y: 444, endPoint x: 1017, endPoint y: 424, distance: 20.9
click at [1017, 424] on ul at bounding box center [1023, 429] width 72 height 108
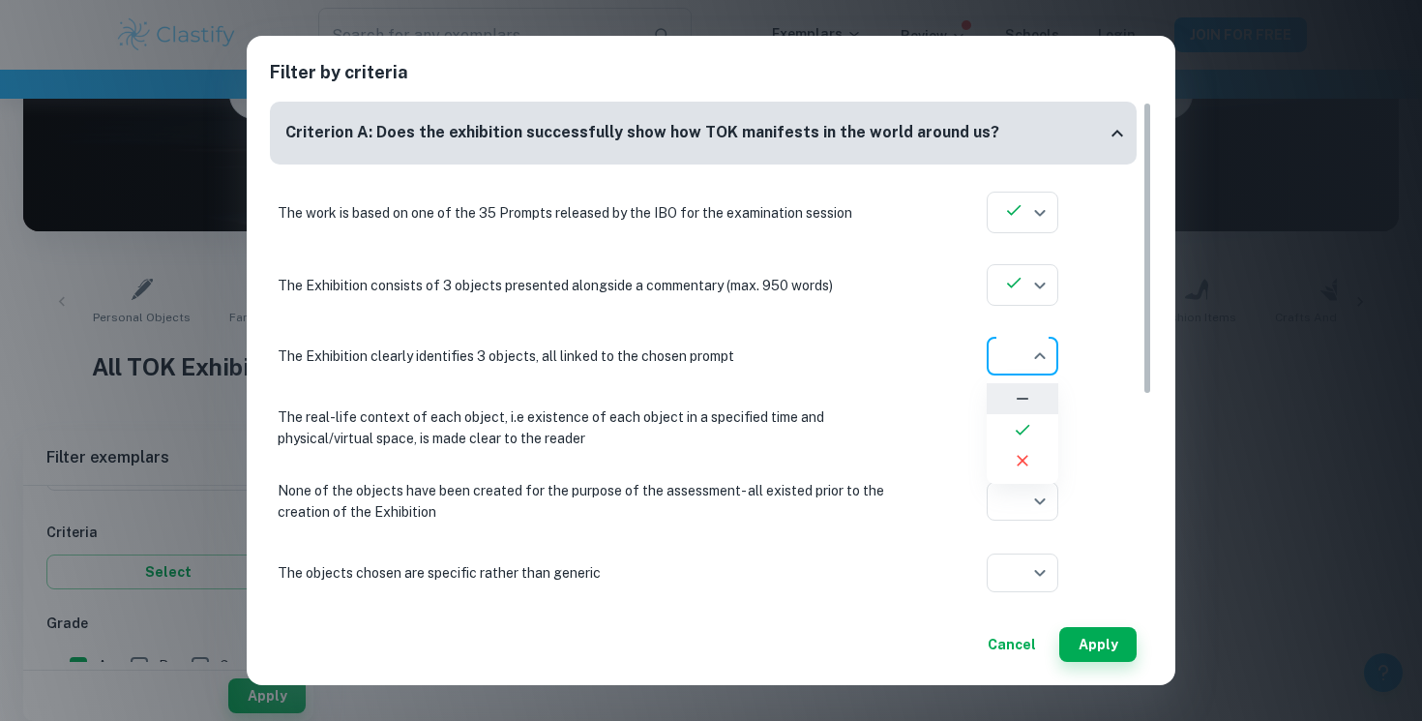
click at [1017, 424] on icon at bounding box center [1022, 429] width 19 height 19
type input "yes"
click at [1019, 415] on body "We value your privacy We use cookies to enhance your browsing experience, serve…" at bounding box center [711, 237] width 1422 height 721
click at [1027, 499] on icon at bounding box center [1022, 503] width 19 height 19
type input "yes"
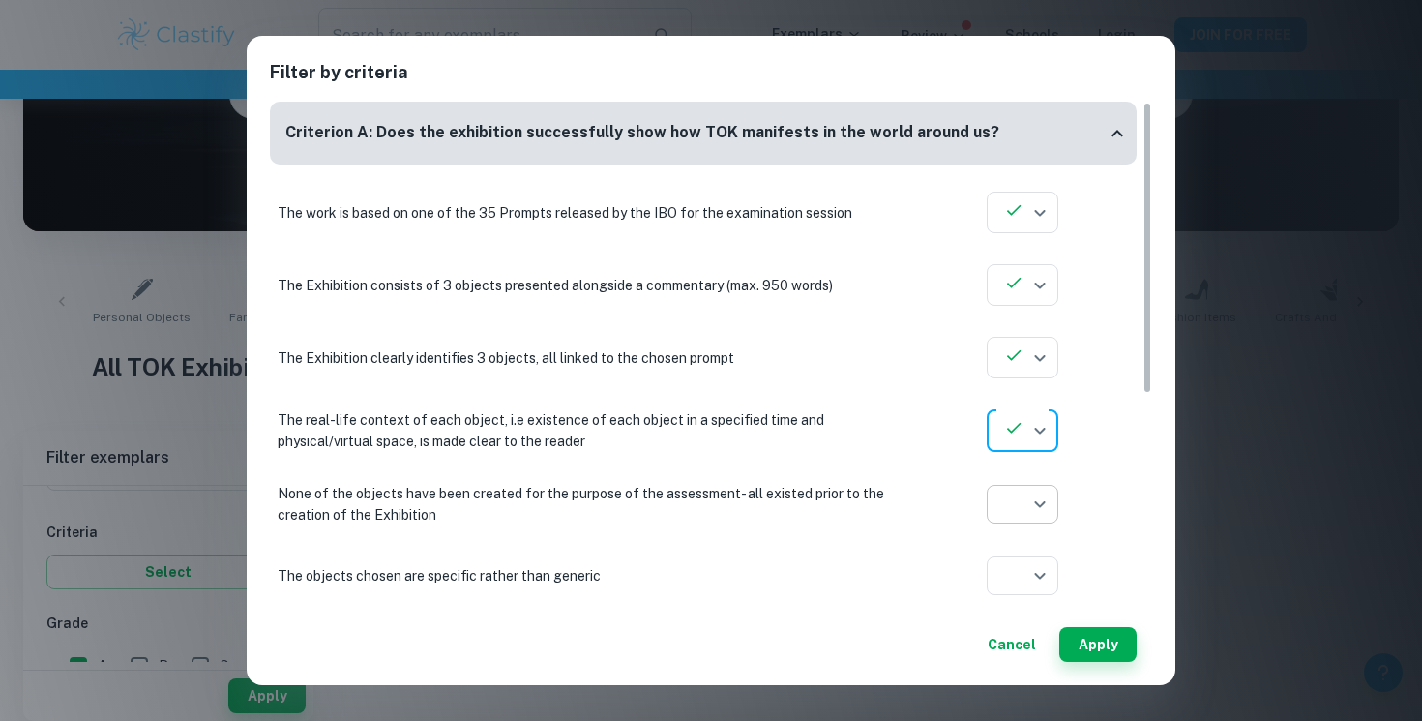
click at [1029, 518] on body "We value your privacy We use cookies to enhance your browsing experience, serve…" at bounding box center [711, 237] width 1422 height 721
click at [1030, 568] on icon at bounding box center [1022, 577] width 19 height 19
type input "yes"
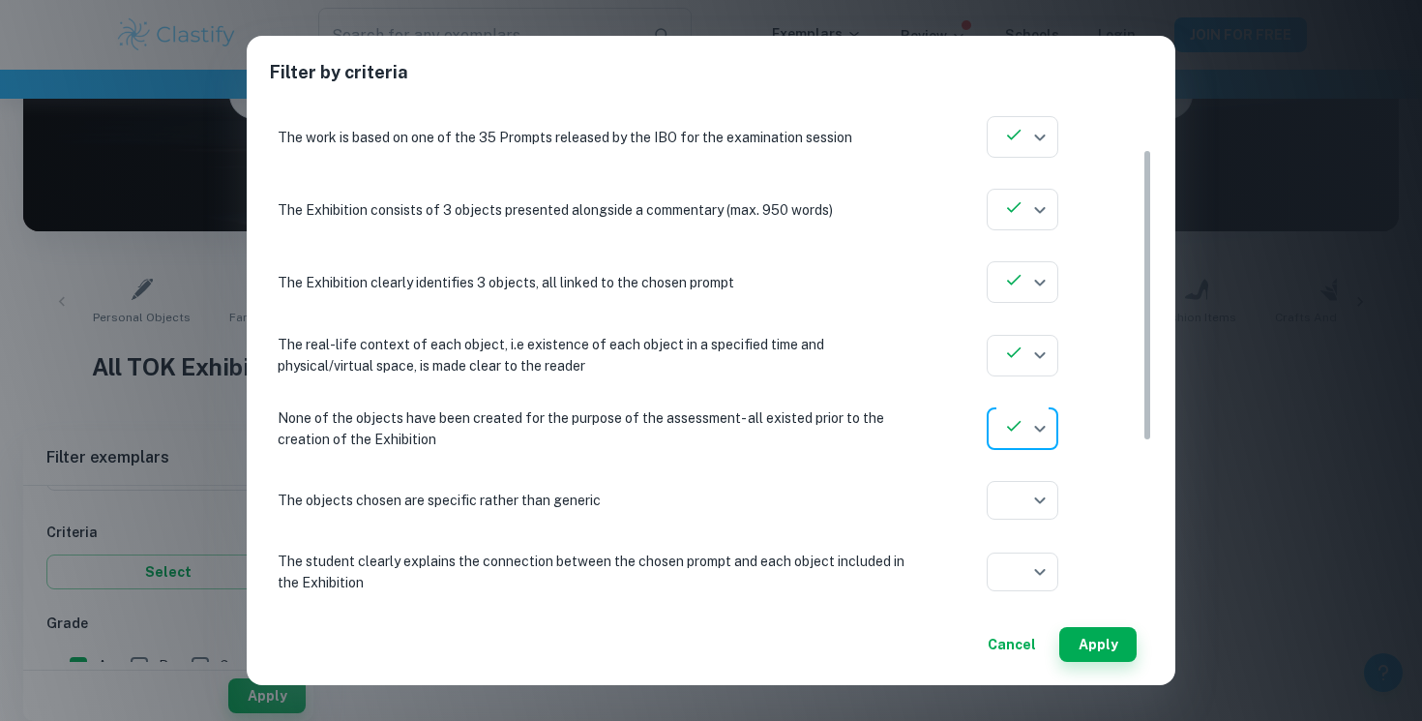
scroll to position [101, 0]
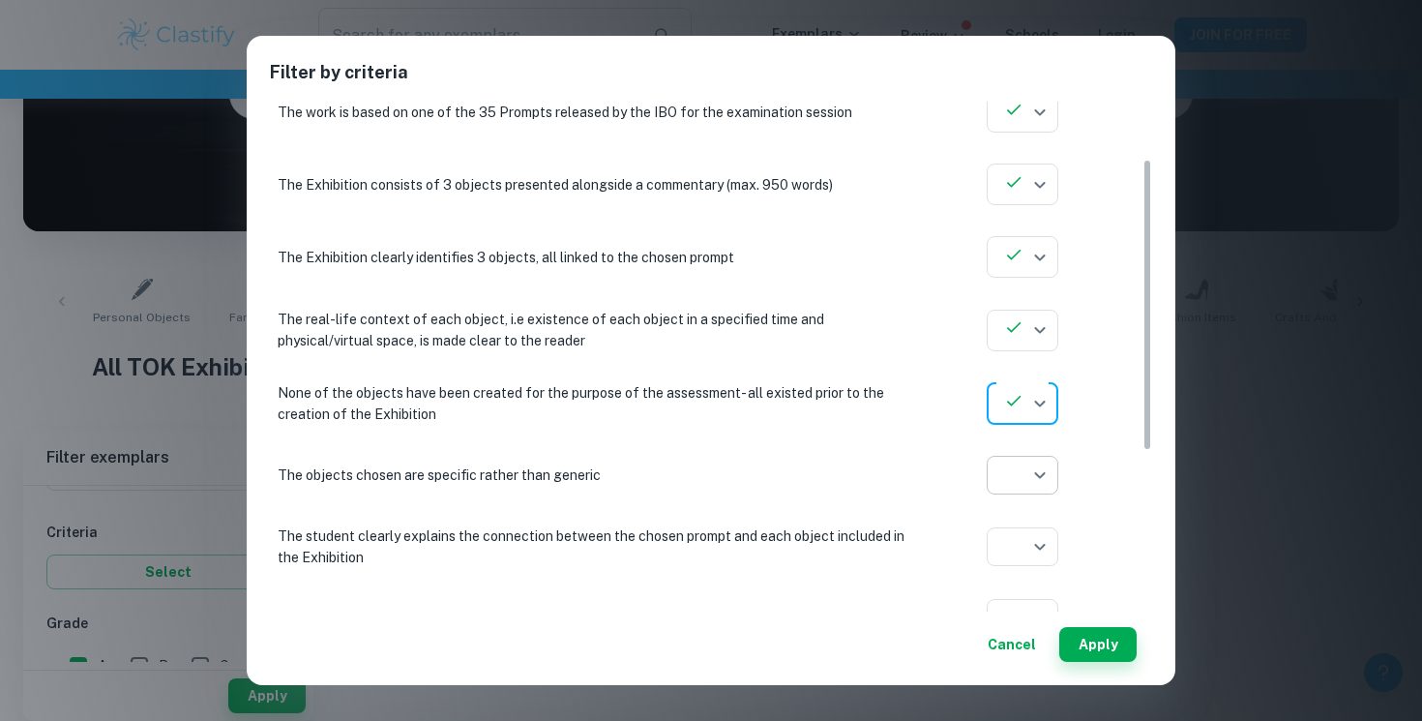
click at [1008, 471] on body "We value your privacy We use cookies to enhance your browsing experience, serve…" at bounding box center [711, 237] width 1422 height 721
click at [1013, 549] on icon at bounding box center [1022, 548] width 19 height 19
type input "yes"
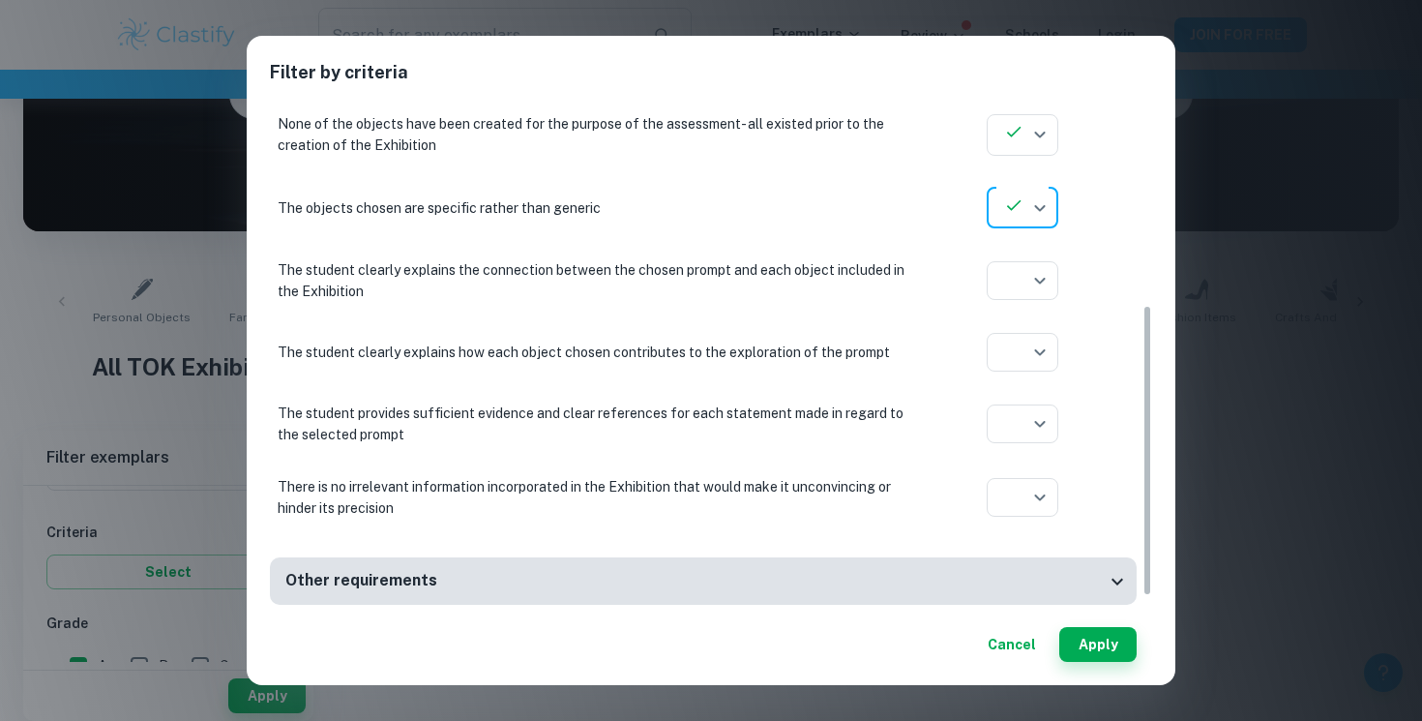
scroll to position [382, 0]
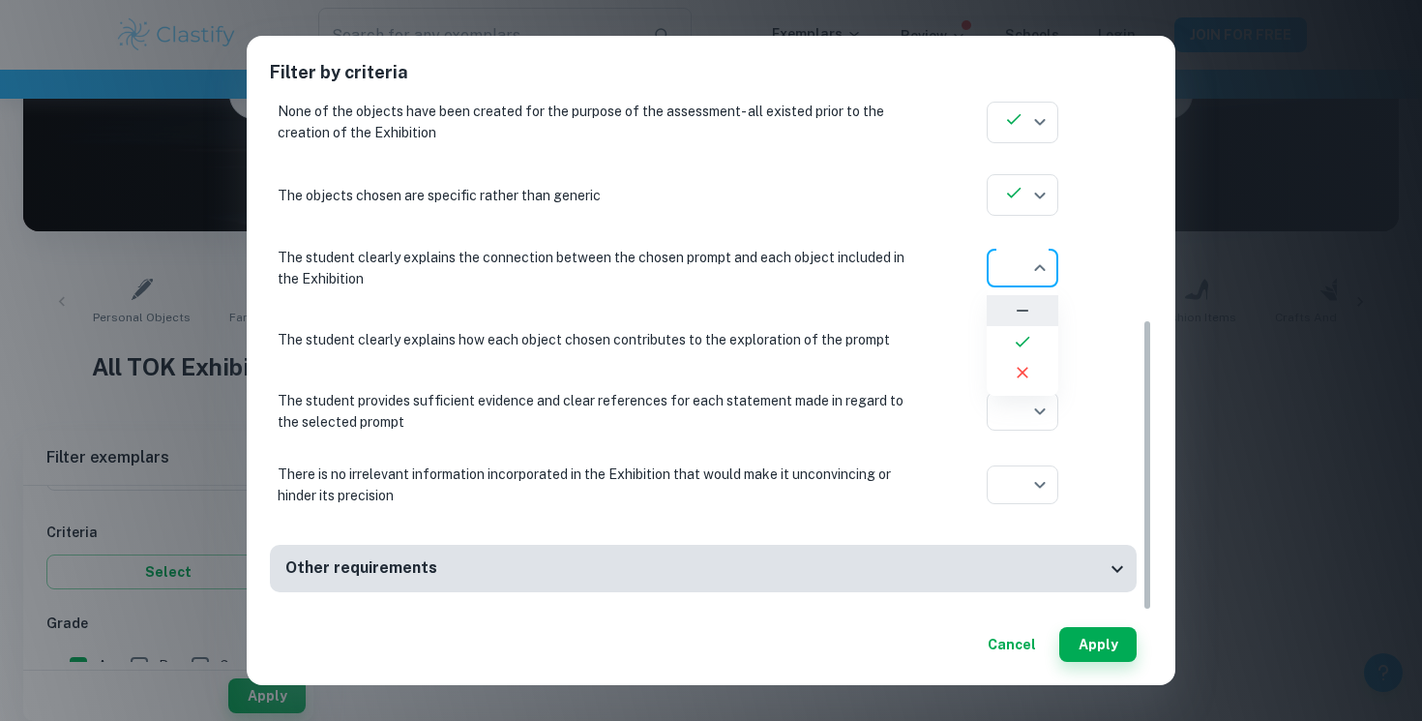
click at [1017, 281] on body "We value your privacy We use cookies to enhance your browsing experience, serve…" at bounding box center [711, 237] width 1422 height 721
click at [1038, 339] on li at bounding box center [1023, 341] width 72 height 31
type input "yes"
click at [1029, 353] on body "We value your privacy We use cookies to enhance your browsing experience, serve…" at bounding box center [711, 237] width 1422 height 721
click at [1032, 424] on li at bounding box center [1023, 413] width 72 height 31
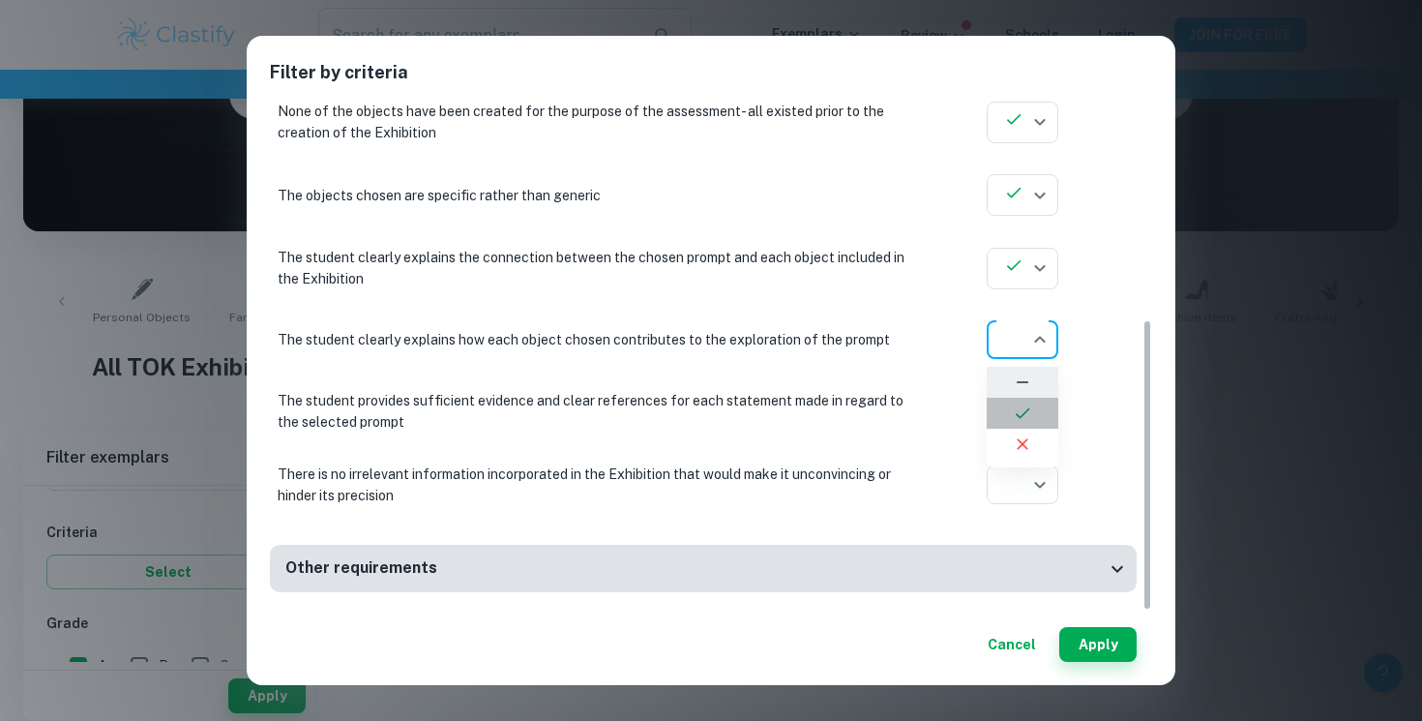
type input "yes"
click at [1032, 420] on body "We value your privacy We use cookies to enhance your browsing experience, serve…" at bounding box center [711, 237] width 1422 height 721
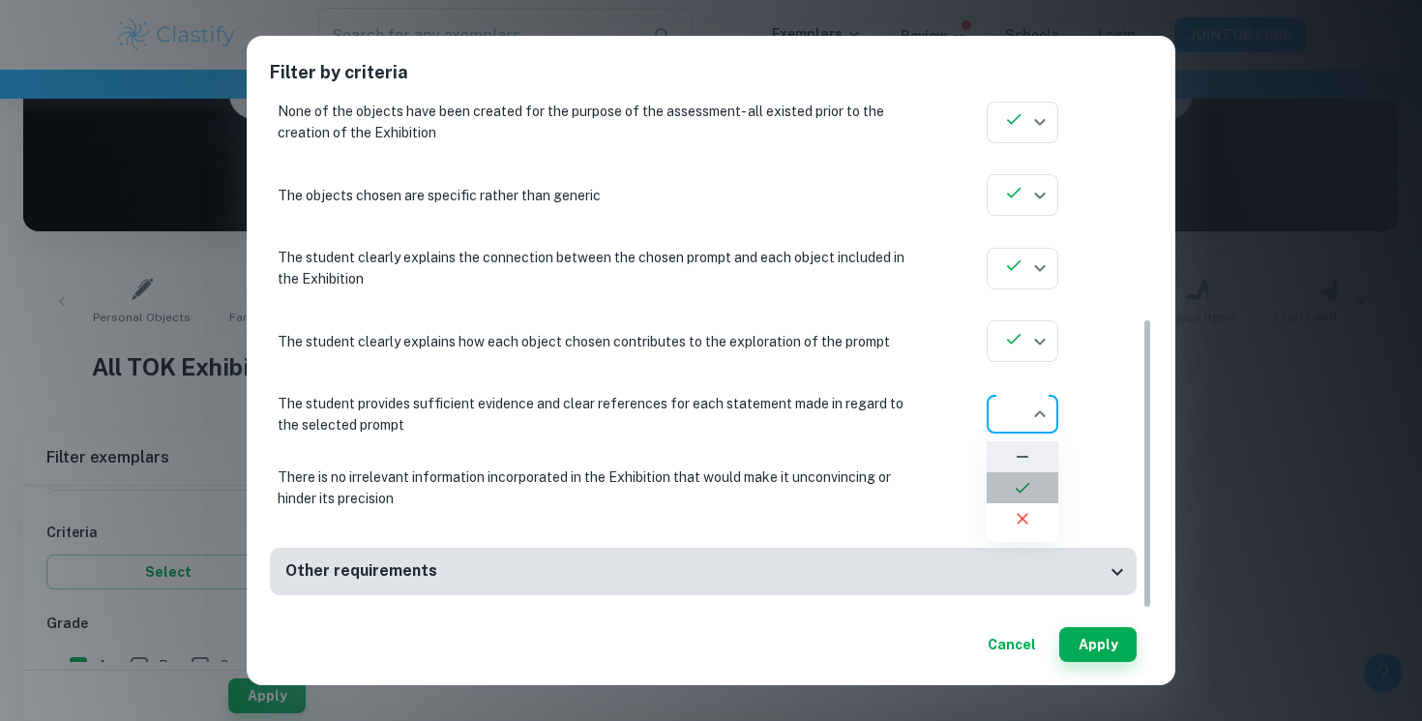
click at [1027, 493] on icon at bounding box center [1022, 487] width 19 height 19
type input "yes"
click at [1024, 502] on body "We value your privacy We use cookies to enhance your browsing experience, serve…" at bounding box center [711, 237] width 1422 height 721
click at [1024, 571] on li at bounding box center [1023, 561] width 72 height 31
type input "yes"
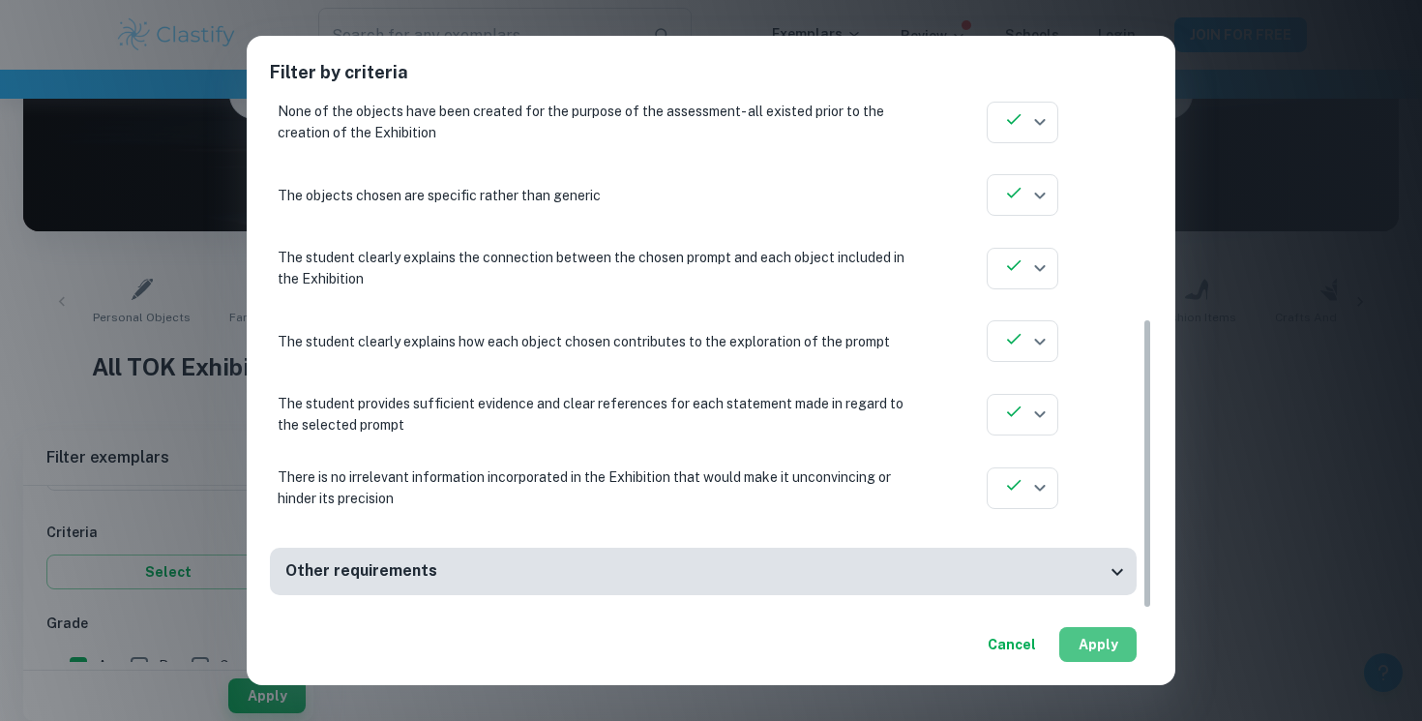
click at [1101, 634] on button "Apply" at bounding box center [1097, 644] width 77 height 35
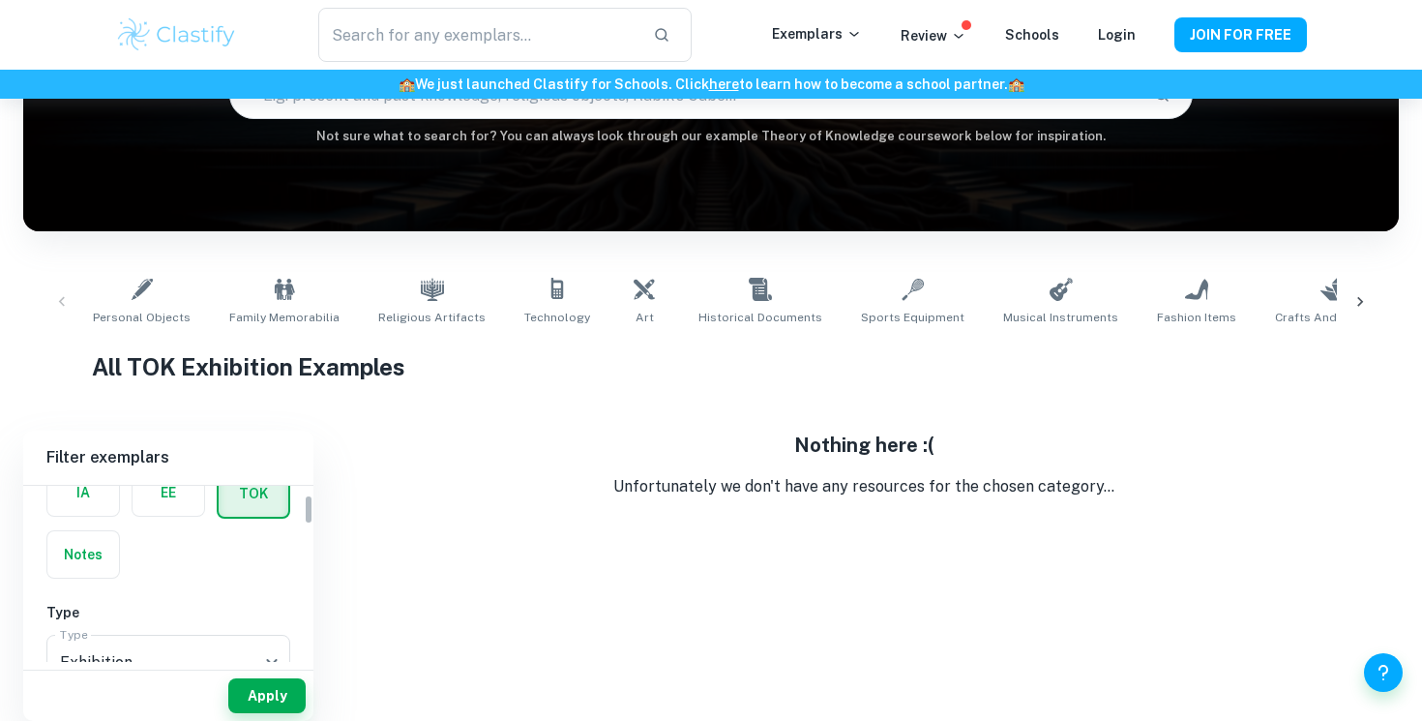
scroll to position [55, 0]
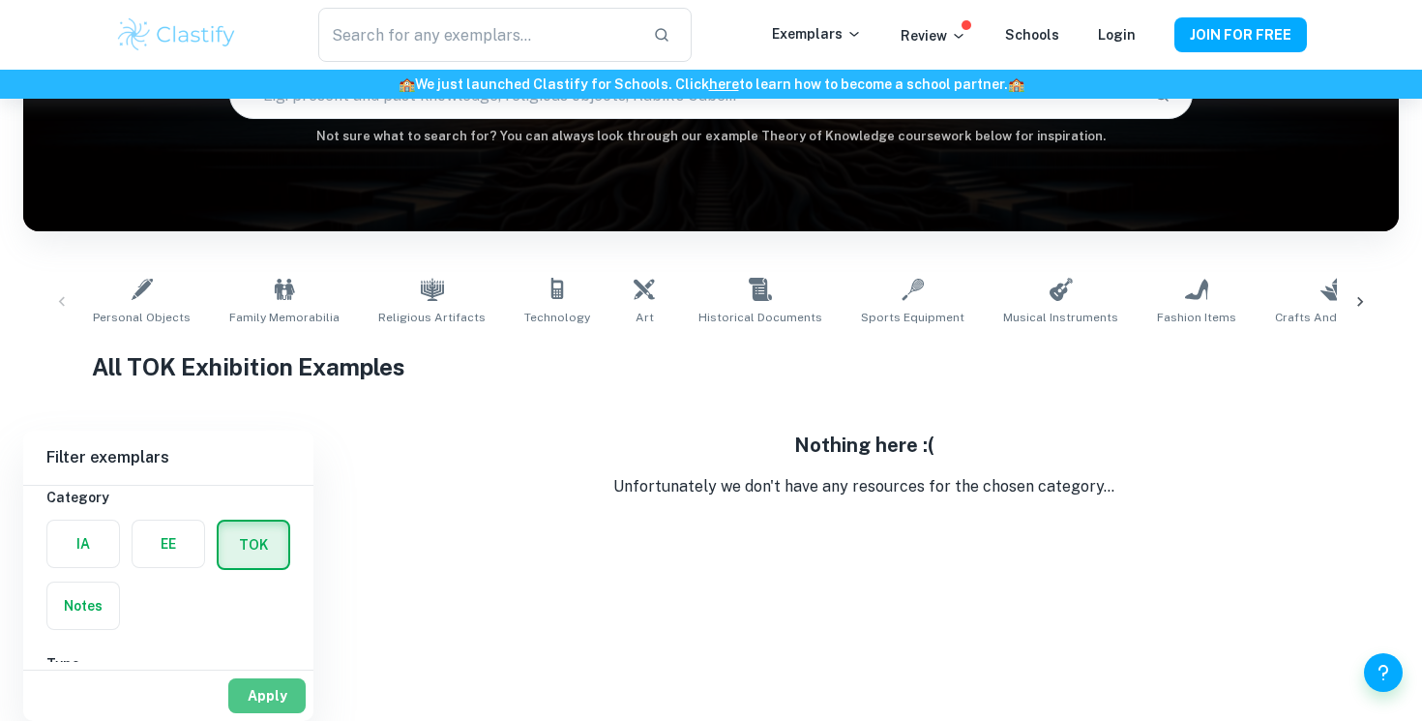
click at [273, 682] on button "Apply" at bounding box center [266, 695] width 77 height 35
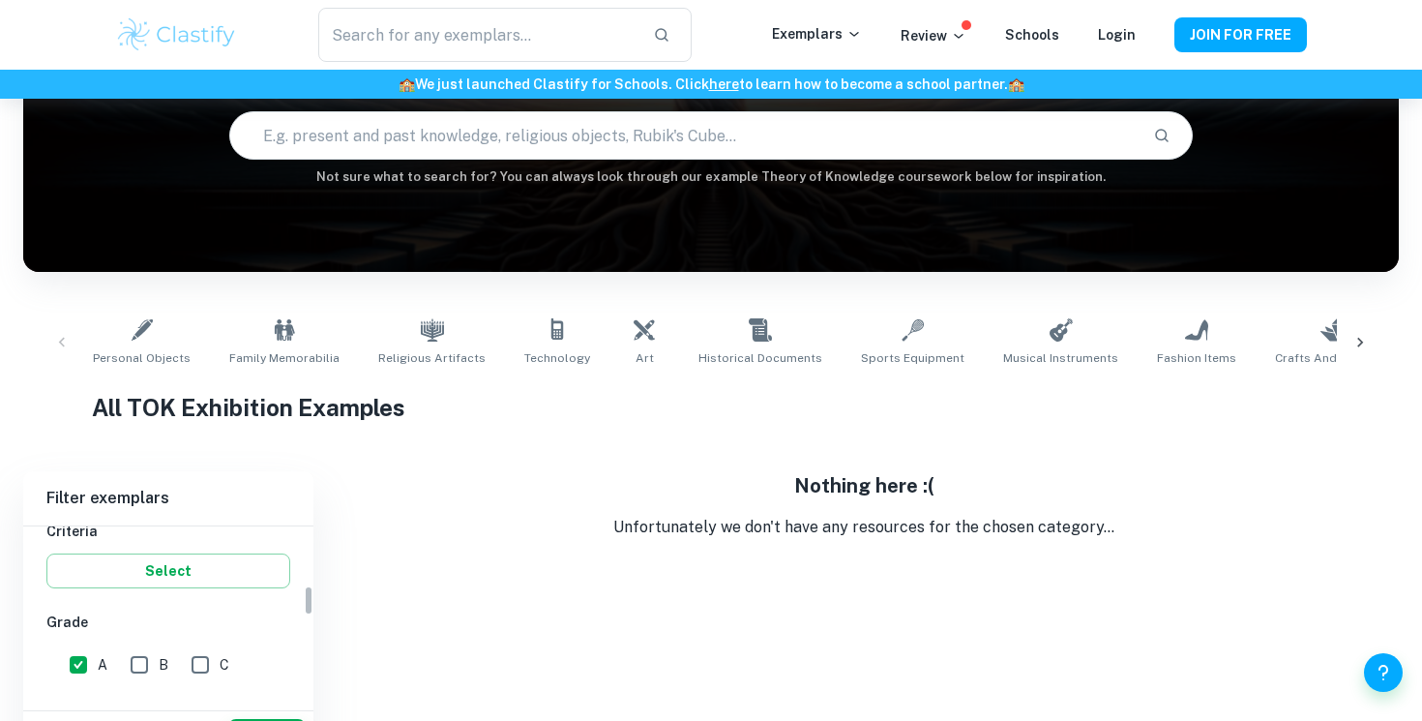
scroll to position [347, 0]
click at [196, 567] on button "Select" at bounding box center [168, 569] width 244 height 35
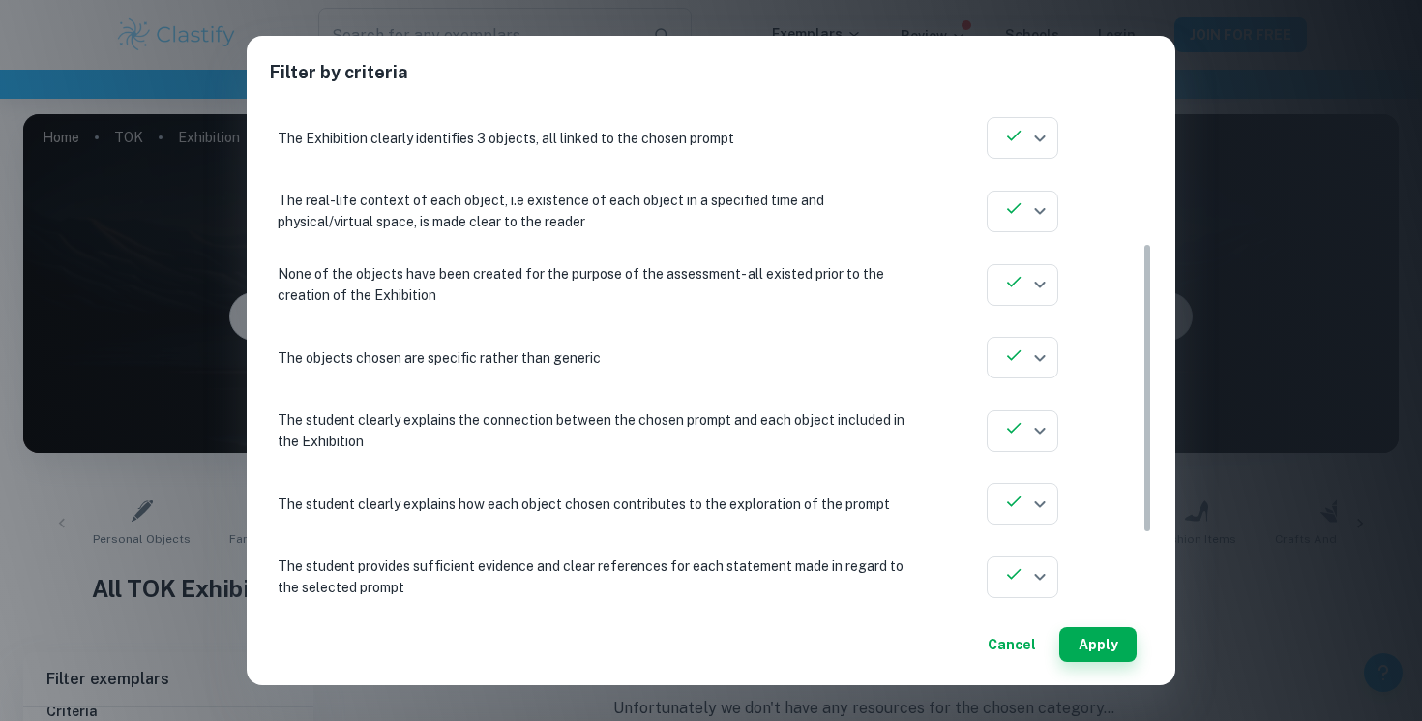
scroll to position [385, 0]
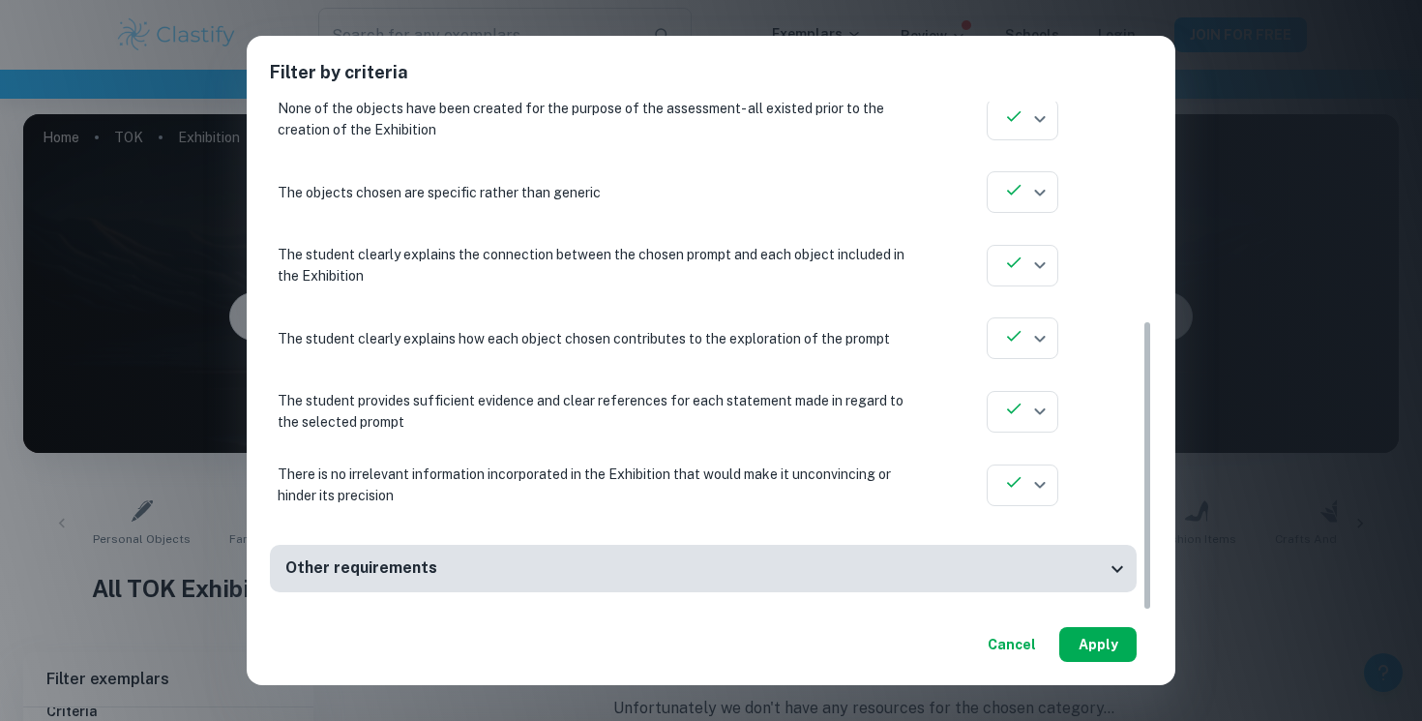
click at [1103, 632] on button "Apply" at bounding box center [1097, 644] width 77 height 35
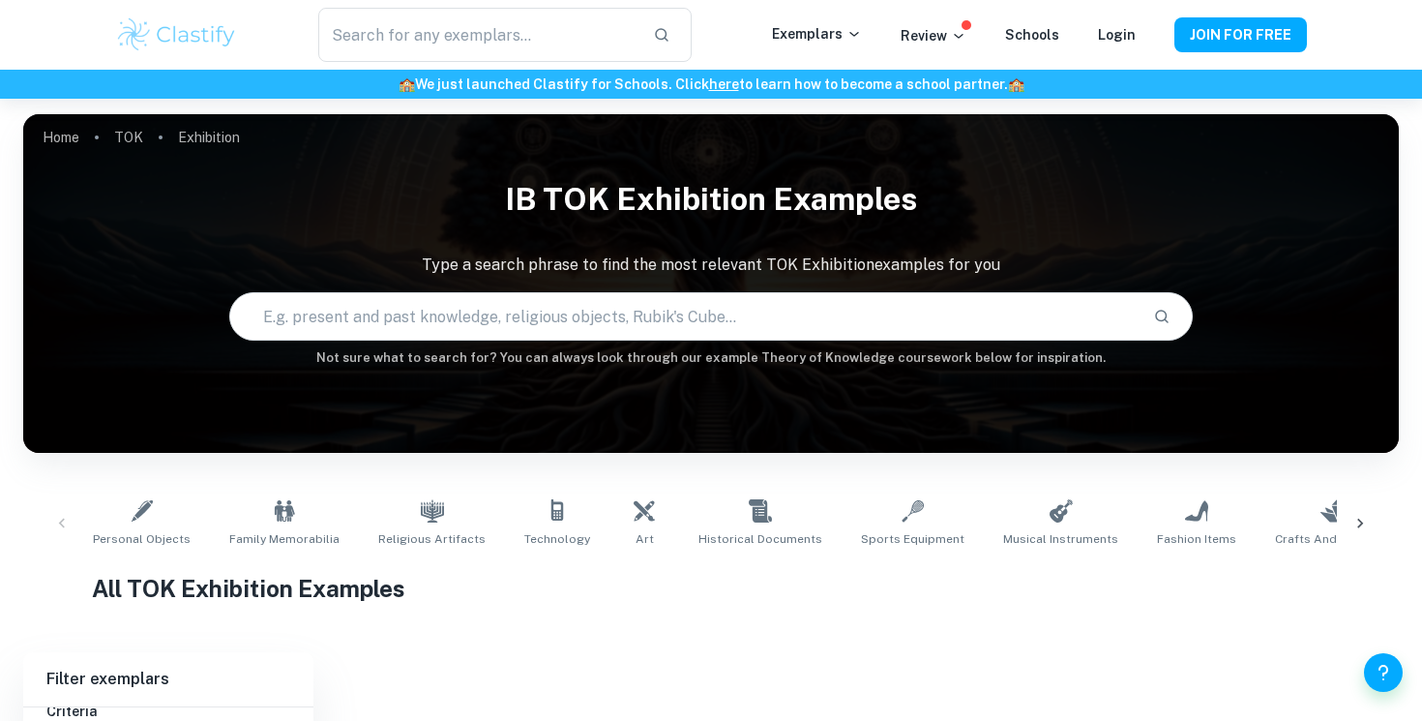
scroll to position [222, 0]
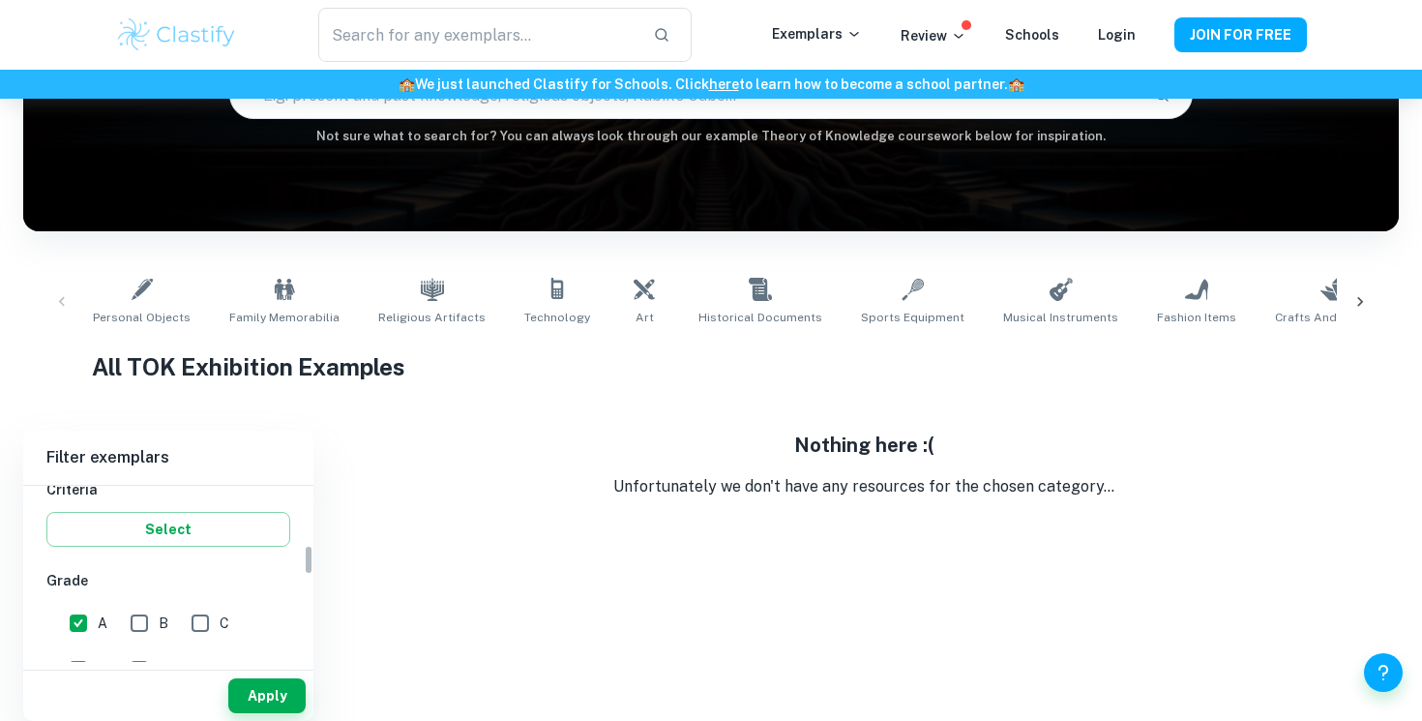
click at [252, 637] on div "A B C D E" at bounding box center [172, 642] width 252 height 93
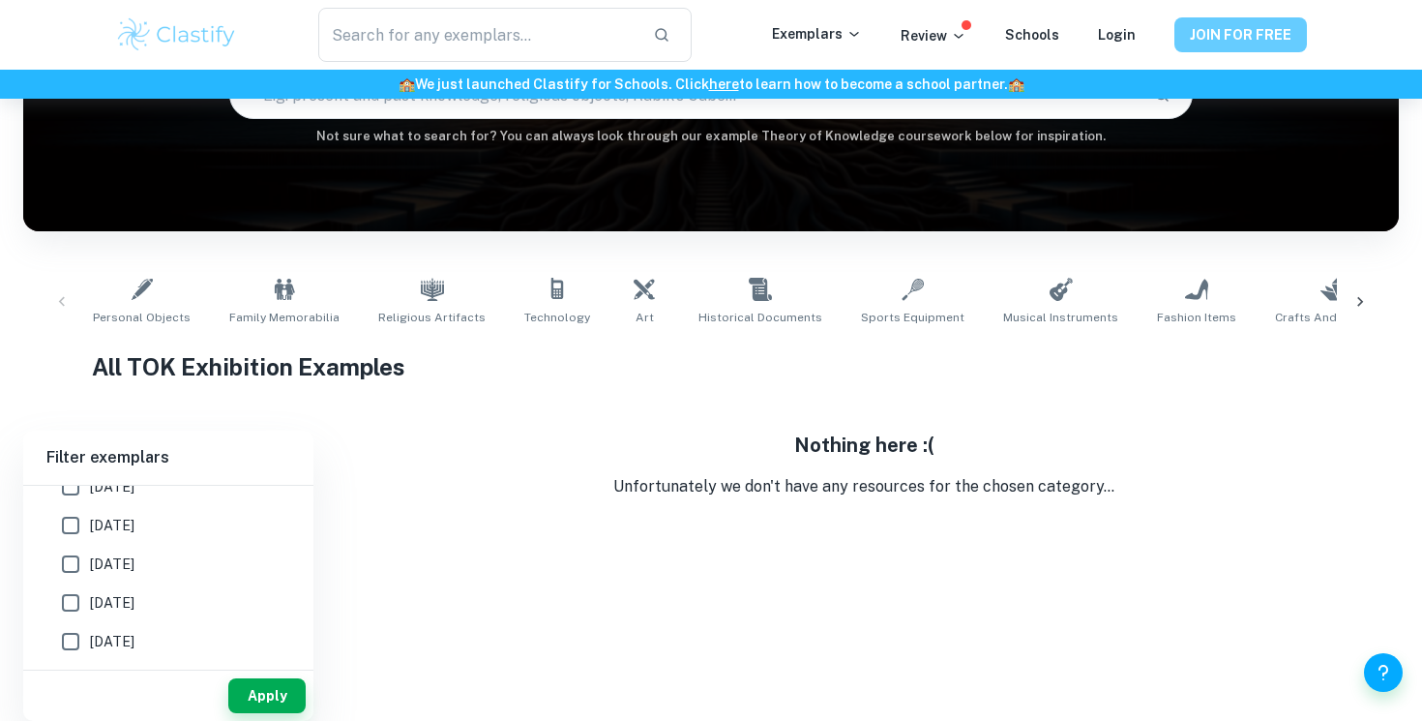
click at [1271, 41] on button "JOIN FOR FREE" at bounding box center [1241, 34] width 133 height 35
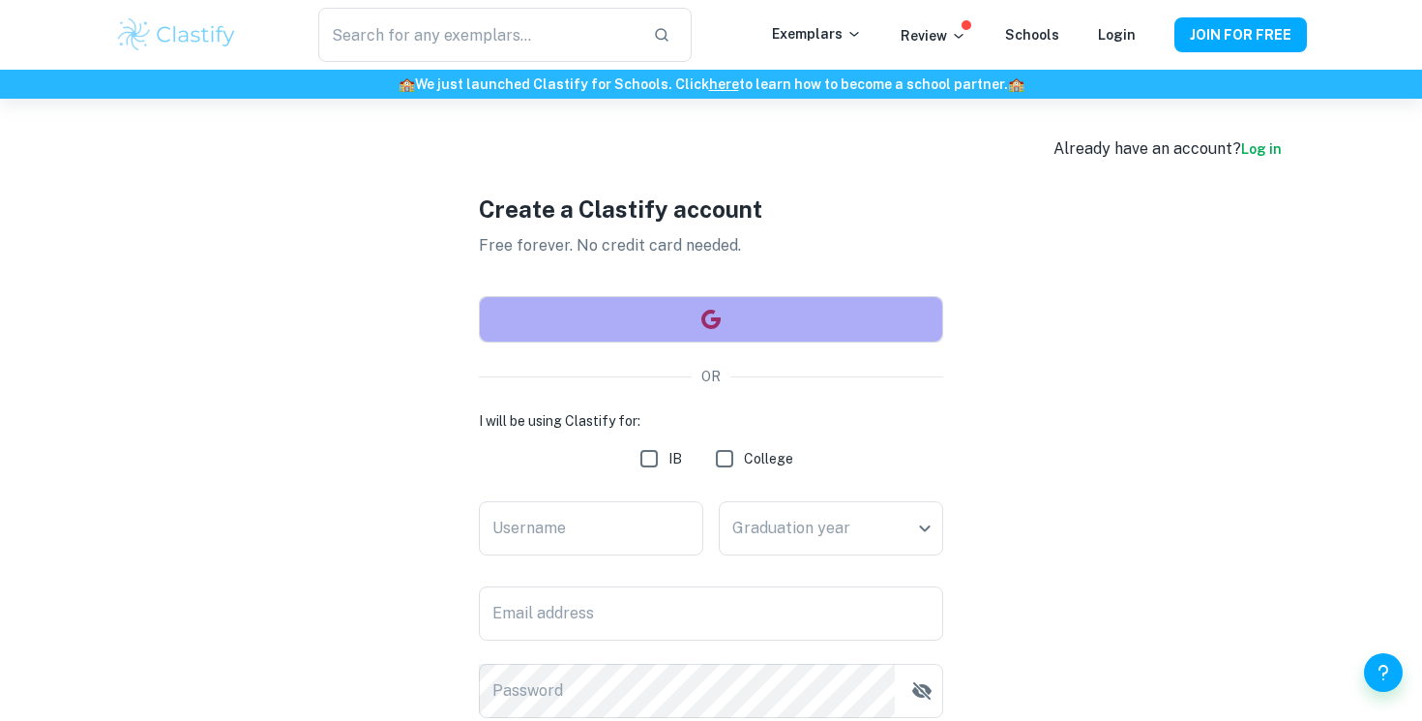
click at [760, 309] on button "button" at bounding box center [711, 319] width 464 height 46
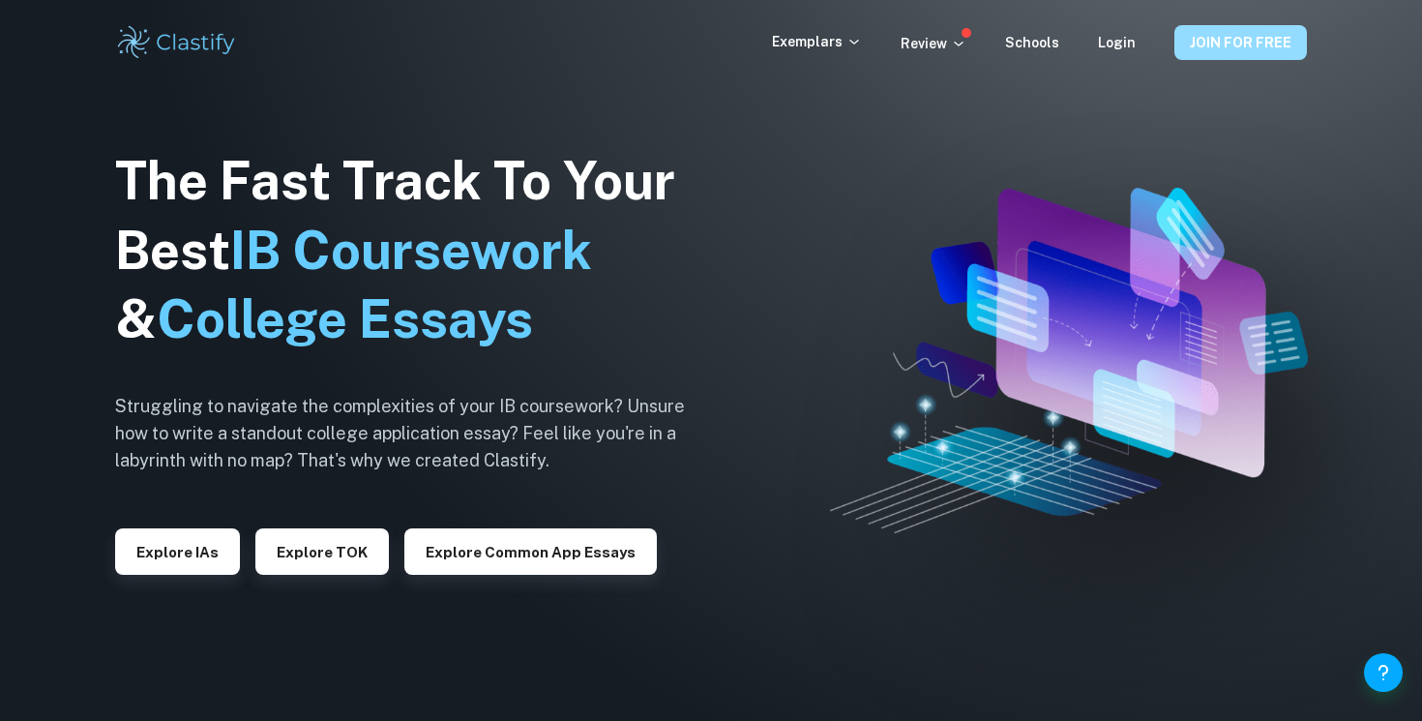
click at [1233, 56] on button "JOIN FOR FREE" at bounding box center [1241, 42] width 133 height 35
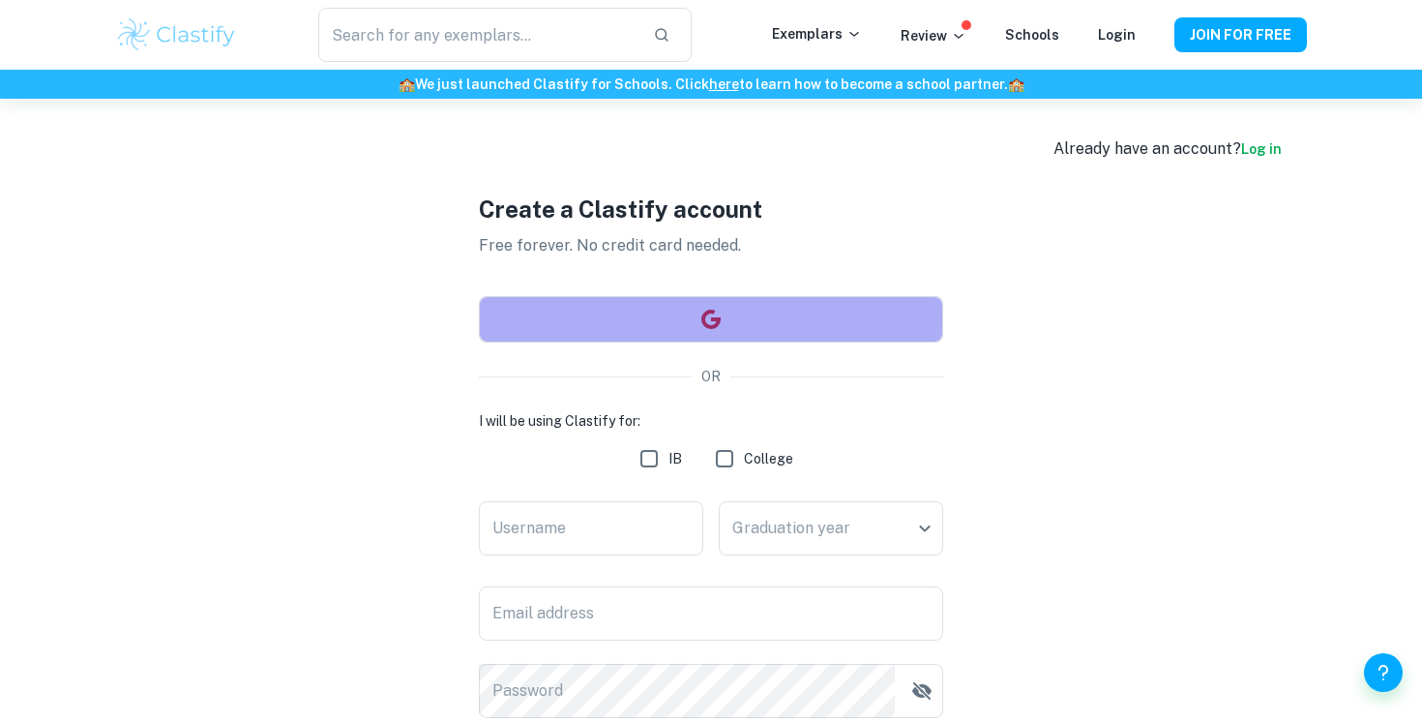
click at [724, 312] on button "button" at bounding box center [711, 319] width 464 height 46
